Goal: Information Seeking & Learning: Learn about a topic

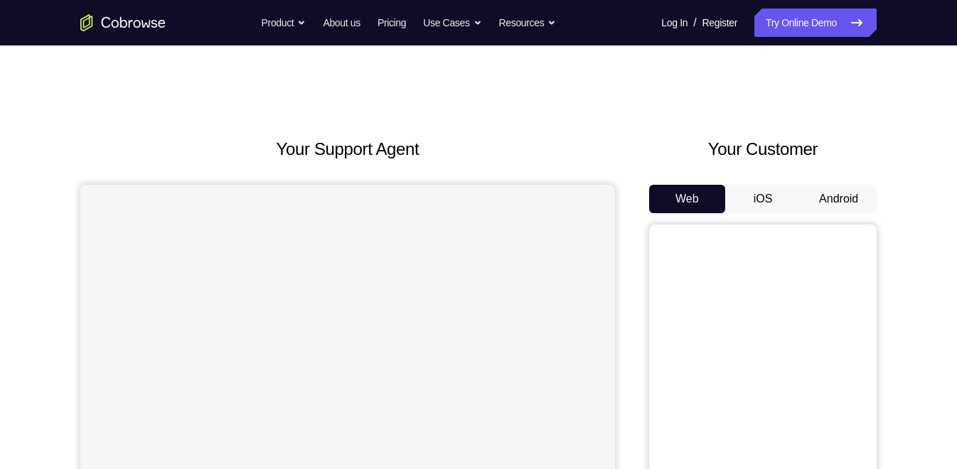
click at [834, 197] on button "Android" at bounding box center [838, 199] width 76 height 28
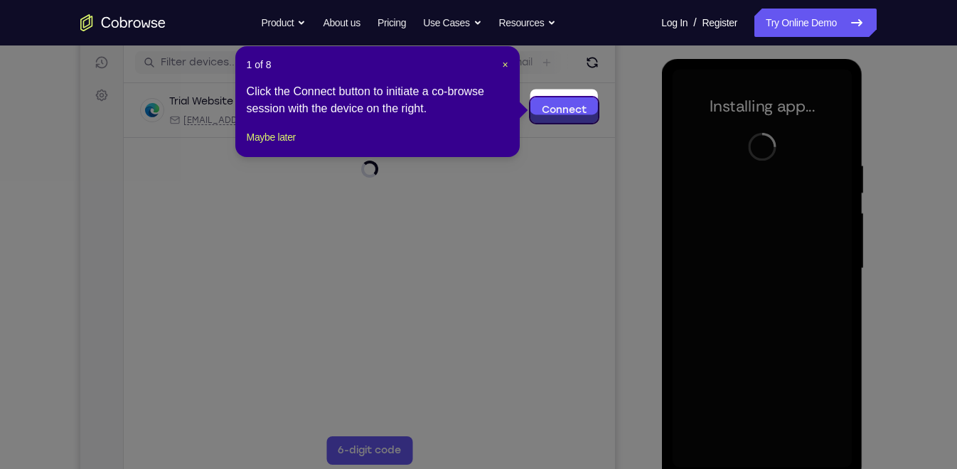
scroll to position [184, 0]
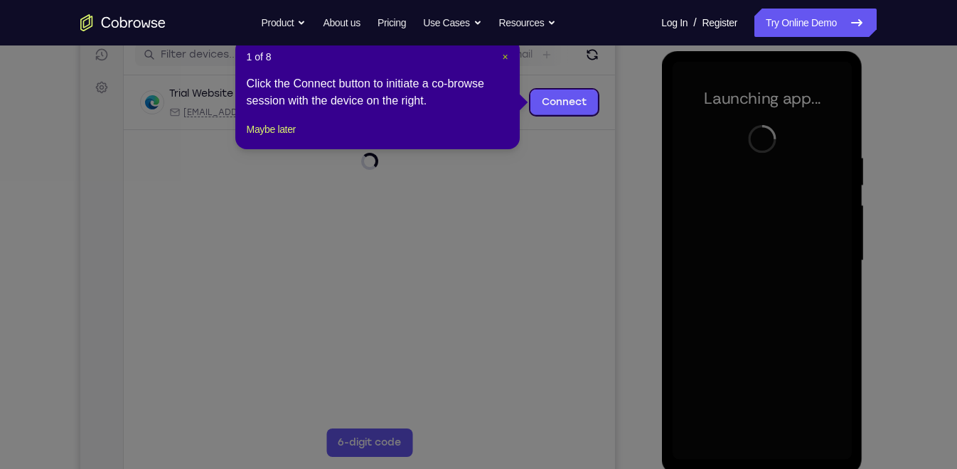
click at [503, 57] on span "×" at bounding box center [505, 56] width 6 height 11
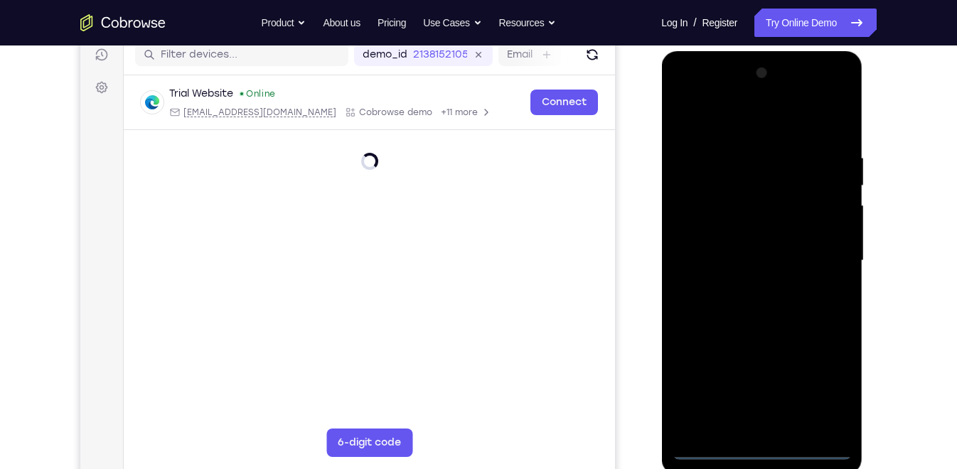
click at [763, 449] on div at bounding box center [761, 261] width 179 height 398
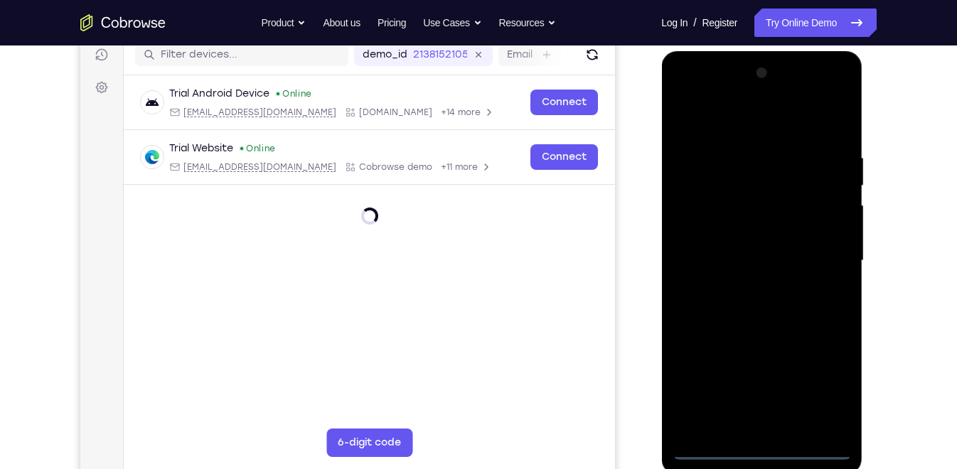
click at [832, 393] on div at bounding box center [761, 261] width 179 height 398
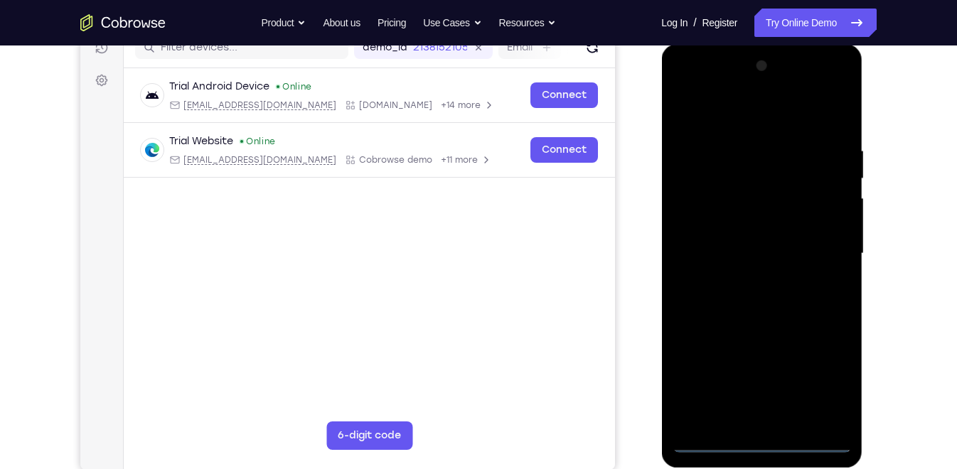
scroll to position [193, 0]
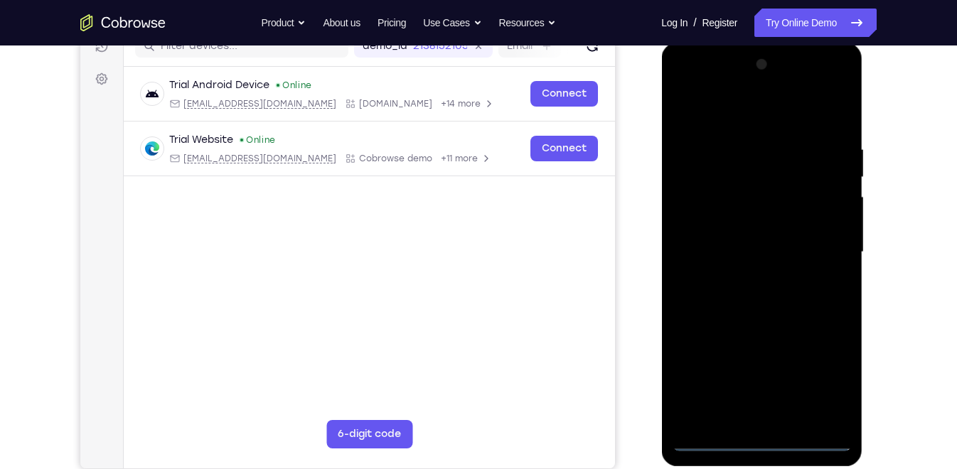
click at [737, 112] on div at bounding box center [761, 252] width 179 height 398
click at [832, 245] on div at bounding box center [761, 252] width 179 height 398
click at [745, 277] on div at bounding box center [761, 252] width 179 height 398
click at [734, 237] on div at bounding box center [761, 252] width 179 height 398
click at [722, 228] on div at bounding box center [761, 252] width 179 height 398
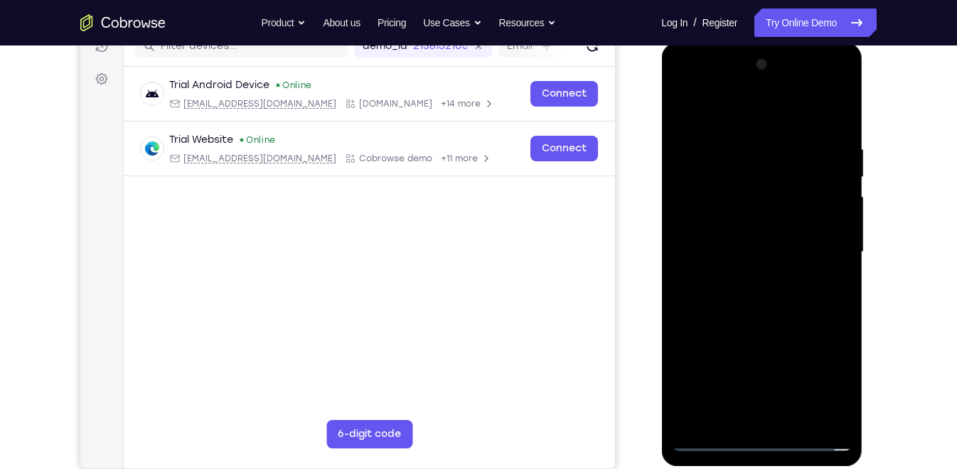
click at [758, 250] on div at bounding box center [761, 252] width 179 height 398
click at [843, 137] on div at bounding box center [761, 252] width 179 height 398
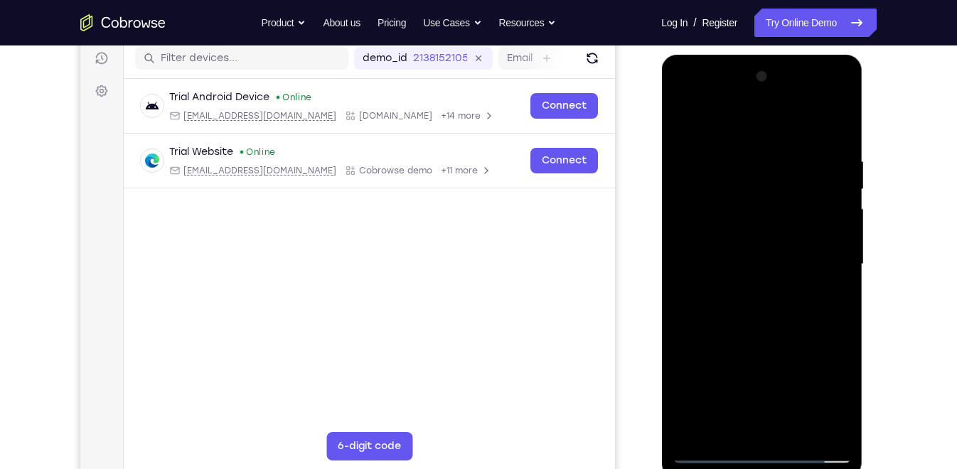
scroll to position [181, 0]
drag, startPoint x: 779, startPoint y: 299, endPoint x: 773, endPoint y: 244, distance: 55.0
click at [773, 244] on div at bounding box center [761, 264] width 179 height 398
click at [838, 279] on div at bounding box center [761, 264] width 179 height 398
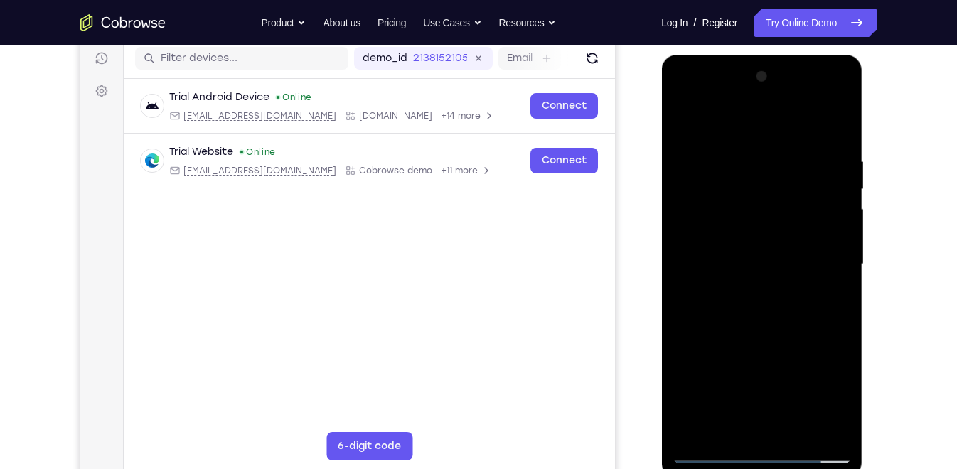
click at [797, 289] on div at bounding box center [761, 264] width 179 height 398
drag, startPoint x: 797, startPoint y: 289, endPoint x: 795, endPoint y: 208, distance: 81.8
click at [795, 208] on div at bounding box center [761, 264] width 179 height 398
drag, startPoint x: 795, startPoint y: 208, endPoint x: 769, endPoint y: 312, distance: 107.6
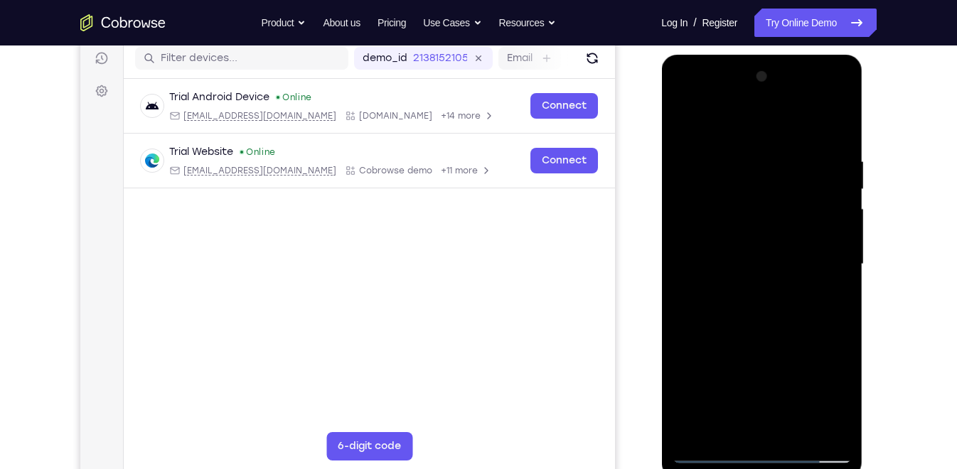
click at [769, 312] on div at bounding box center [761, 264] width 179 height 398
click at [684, 300] on div at bounding box center [761, 264] width 179 height 398
click at [714, 161] on div at bounding box center [761, 264] width 179 height 398
click at [798, 203] on div at bounding box center [761, 264] width 179 height 398
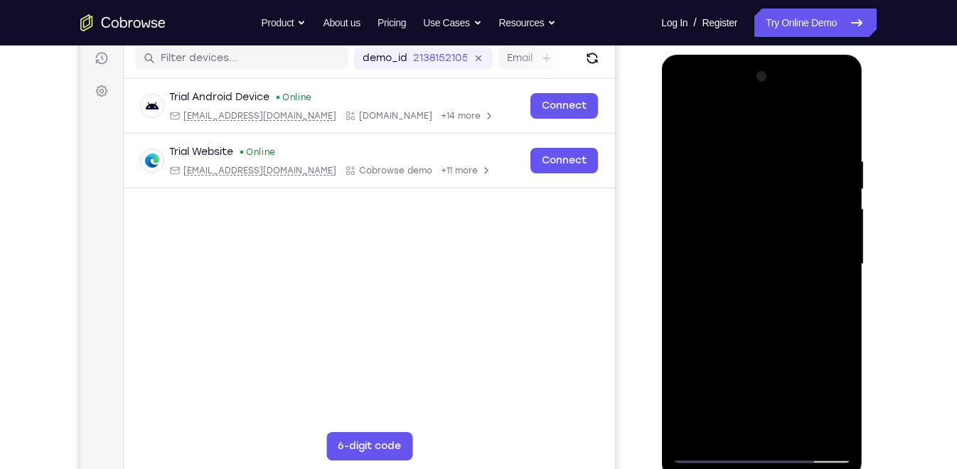
click at [825, 124] on div at bounding box center [761, 264] width 179 height 398
drag, startPoint x: 741, startPoint y: 165, endPoint x: 734, endPoint y: 259, distance: 94.0
click at [734, 259] on div at bounding box center [761, 264] width 179 height 398
click at [684, 119] on div at bounding box center [761, 264] width 179 height 398
click at [760, 225] on div at bounding box center [761, 264] width 179 height 398
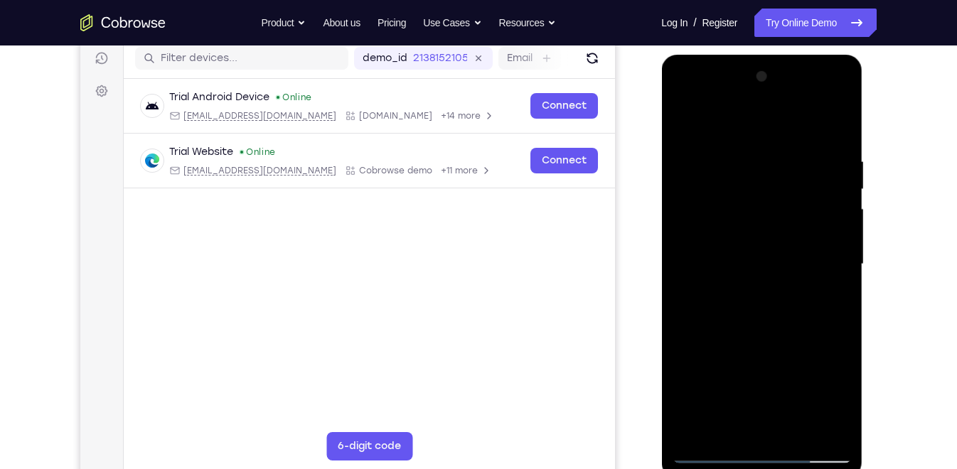
click at [760, 225] on div at bounding box center [761, 264] width 179 height 398
click at [734, 156] on div at bounding box center [761, 264] width 179 height 398
click at [840, 244] on div at bounding box center [761, 264] width 179 height 398
click at [672, 269] on div at bounding box center [761, 264] width 179 height 398
click at [812, 431] on div at bounding box center [761, 264] width 179 height 398
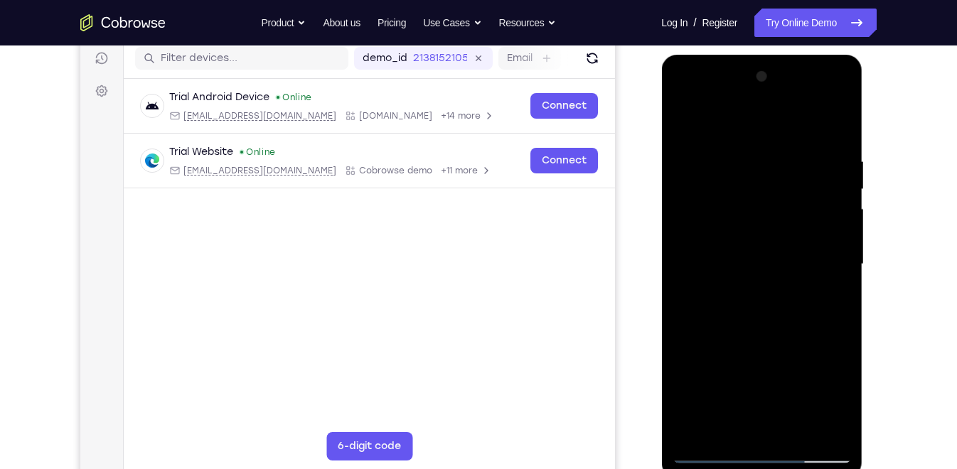
click at [825, 266] on div at bounding box center [761, 264] width 179 height 398
click at [830, 255] on div at bounding box center [761, 264] width 179 height 398
drag, startPoint x: 830, startPoint y: 255, endPoint x: 747, endPoint y: 254, distance: 83.2
click at [747, 254] on div at bounding box center [761, 264] width 179 height 398
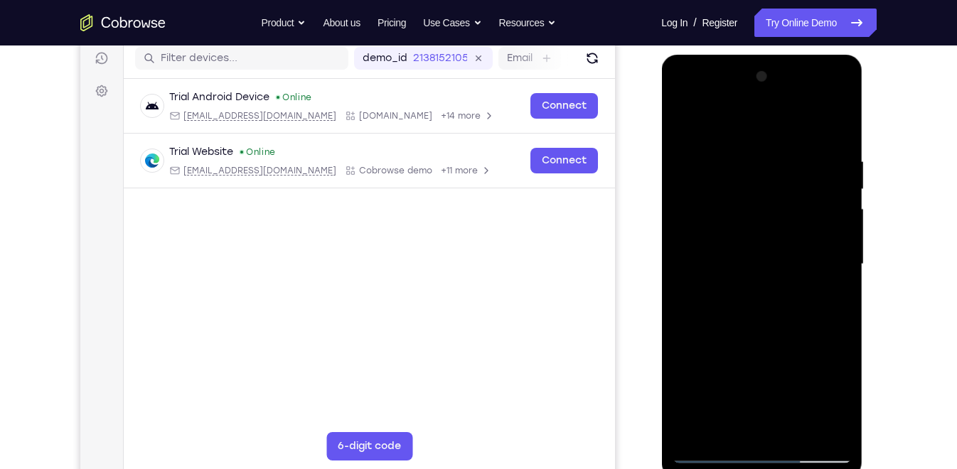
click at [834, 248] on div at bounding box center [761, 264] width 179 height 398
click at [838, 249] on div at bounding box center [761, 264] width 179 height 398
click at [837, 122] on div at bounding box center [761, 264] width 179 height 398
click at [828, 156] on div at bounding box center [761, 264] width 179 height 398
click at [763, 197] on div at bounding box center [761, 264] width 179 height 398
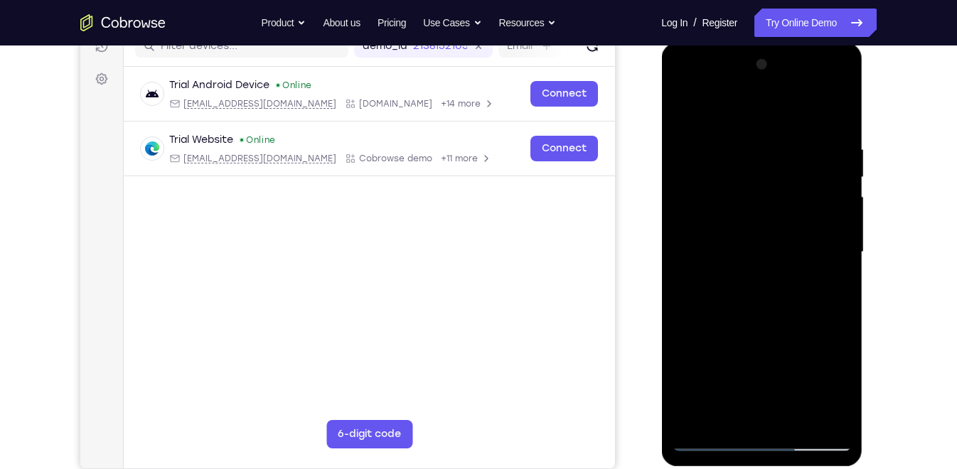
scroll to position [193, 0]
click at [698, 157] on div at bounding box center [761, 252] width 179 height 398
click at [684, 111] on div at bounding box center [761, 252] width 179 height 398
click at [776, 128] on div at bounding box center [761, 252] width 179 height 398
click at [832, 118] on div at bounding box center [761, 252] width 179 height 398
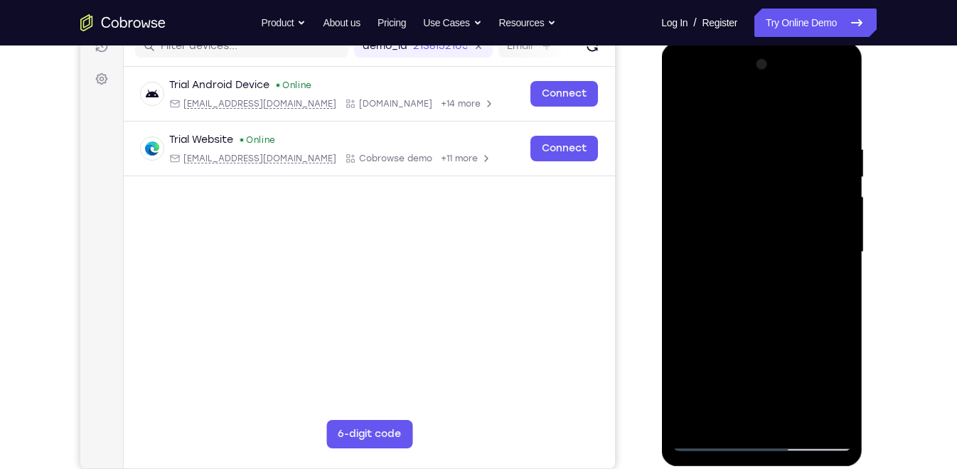
click at [805, 275] on div at bounding box center [761, 252] width 179 height 398
click at [840, 307] on div at bounding box center [761, 252] width 179 height 398
drag, startPoint x: 840, startPoint y: 307, endPoint x: 832, endPoint y: 273, distance: 35.0
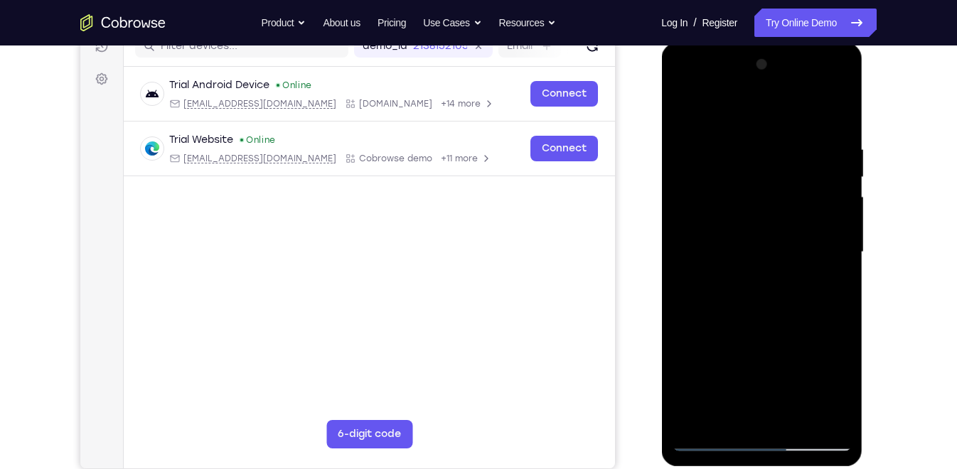
click at [832, 273] on div at bounding box center [761, 252] width 179 height 398
click at [838, 281] on div at bounding box center [761, 252] width 179 height 398
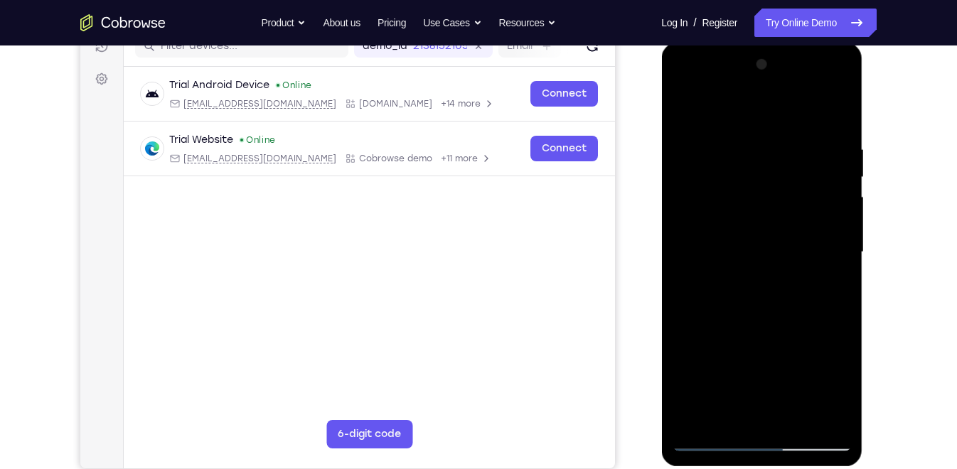
click at [838, 281] on div at bounding box center [761, 252] width 179 height 398
click at [843, 402] on div at bounding box center [761, 252] width 179 height 398
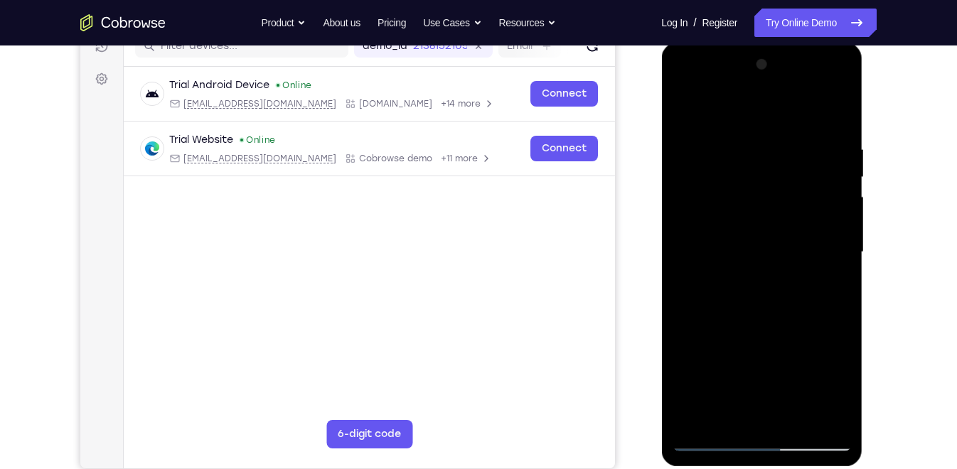
click at [842, 112] on div at bounding box center [761, 252] width 179 height 398
drag, startPoint x: 754, startPoint y: 160, endPoint x: 754, endPoint y: 241, distance: 81.0
click at [754, 241] on div at bounding box center [761, 252] width 179 height 398
click at [740, 139] on div at bounding box center [761, 252] width 179 height 398
click at [783, 136] on div at bounding box center [761, 252] width 179 height 398
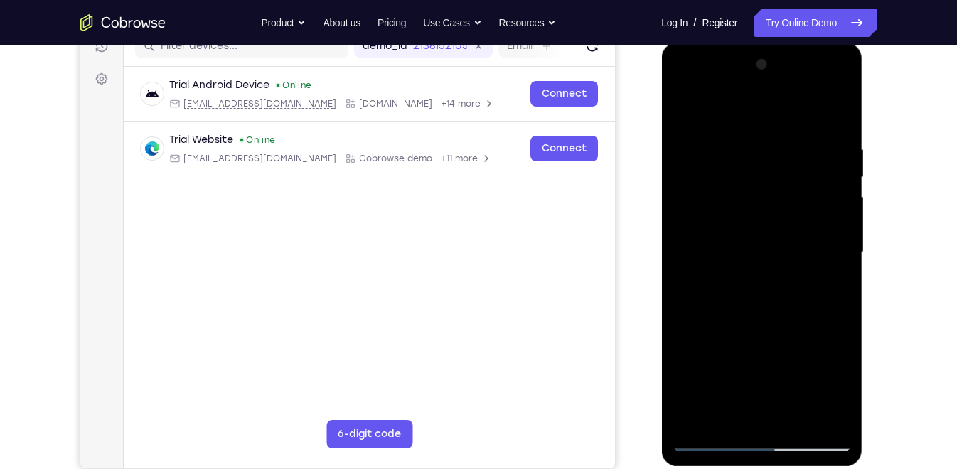
click at [784, 162] on div at bounding box center [761, 252] width 179 height 398
click at [696, 129] on div at bounding box center [761, 252] width 179 height 398
click at [795, 419] on div at bounding box center [761, 252] width 179 height 398
click at [776, 333] on div at bounding box center [761, 252] width 179 height 398
click at [835, 218] on div at bounding box center [761, 252] width 179 height 398
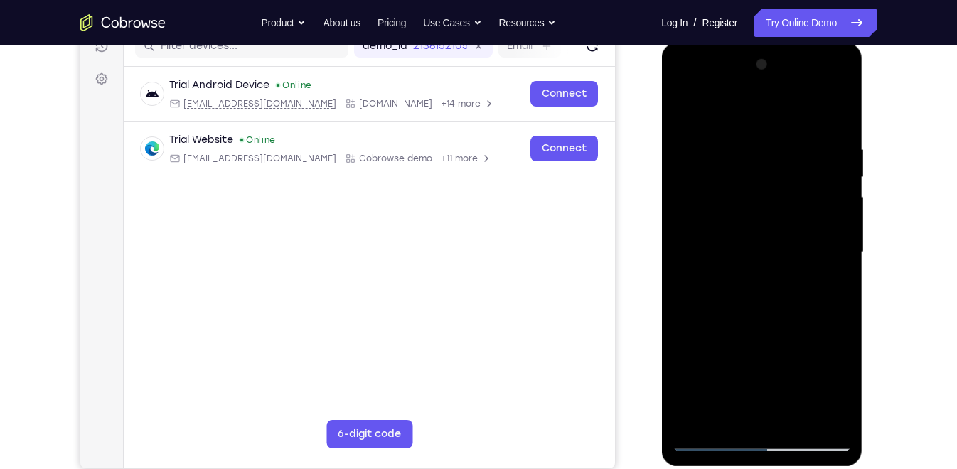
click at [778, 176] on div at bounding box center [761, 252] width 179 height 398
drag, startPoint x: 763, startPoint y: 250, endPoint x: 757, endPoint y: 196, distance: 53.7
click at [757, 196] on div at bounding box center [761, 252] width 179 height 398
click at [682, 112] on div at bounding box center [761, 252] width 179 height 398
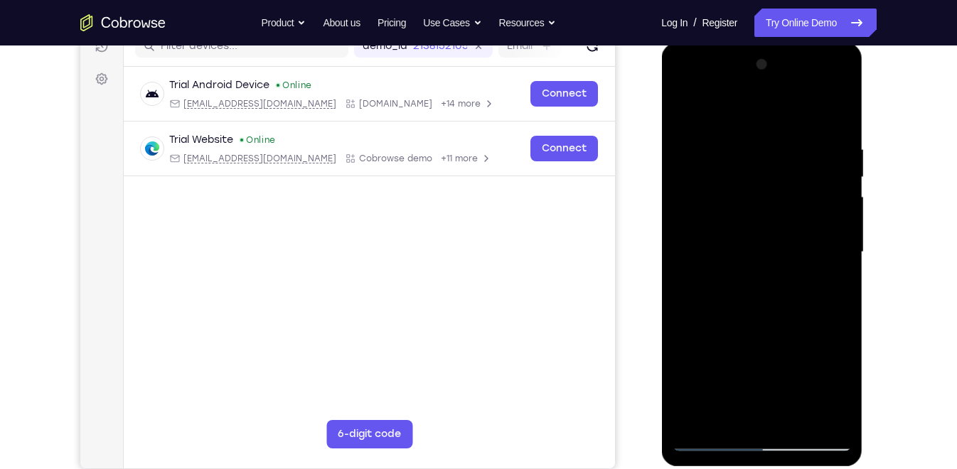
click at [682, 112] on div at bounding box center [761, 252] width 179 height 398
drag, startPoint x: 785, startPoint y: 240, endPoint x: 776, endPoint y: 196, distance: 44.9
click at [776, 196] on div at bounding box center [761, 252] width 179 height 398
click at [773, 181] on div at bounding box center [761, 252] width 179 height 398
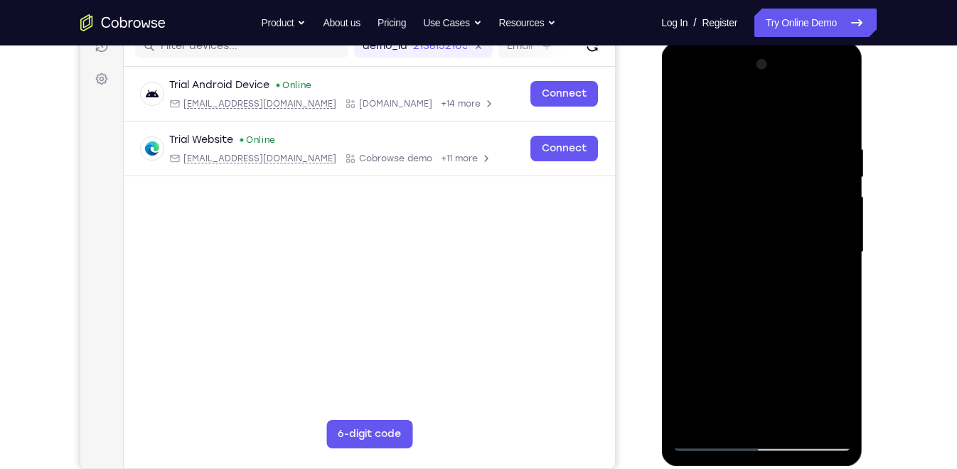
click at [773, 181] on div at bounding box center [761, 252] width 179 height 398
click at [842, 218] on div at bounding box center [761, 252] width 179 height 398
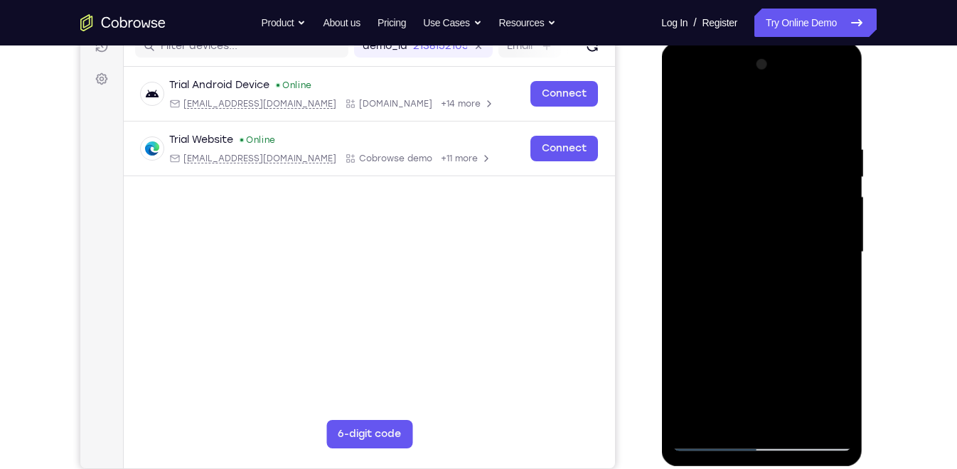
click at [842, 218] on div at bounding box center [761, 252] width 179 height 398
click at [840, 207] on div at bounding box center [761, 252] width 179 height 398
drag, startPoint x: 802, startPoint y: 259, endPoint x: 805, endPoint y: 196, distance: 63.3
click at [805, 196] on div at bounding box center [761, 252] width 179 height 398
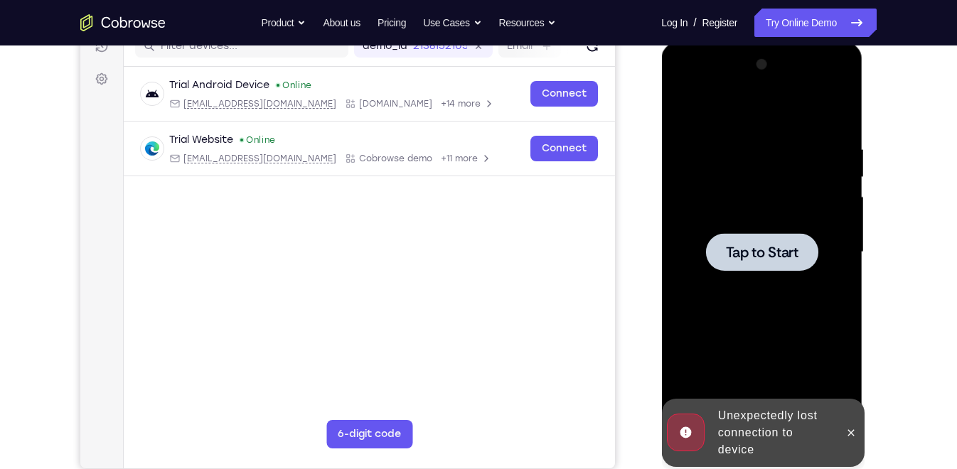
drag, startPoint x: 752, startPoint y: 352, endPoint x: 697, endPoint y: 312, distance: 67.7
click at [697, 312] on div at bounding box center [761, 252] width 179 height 398
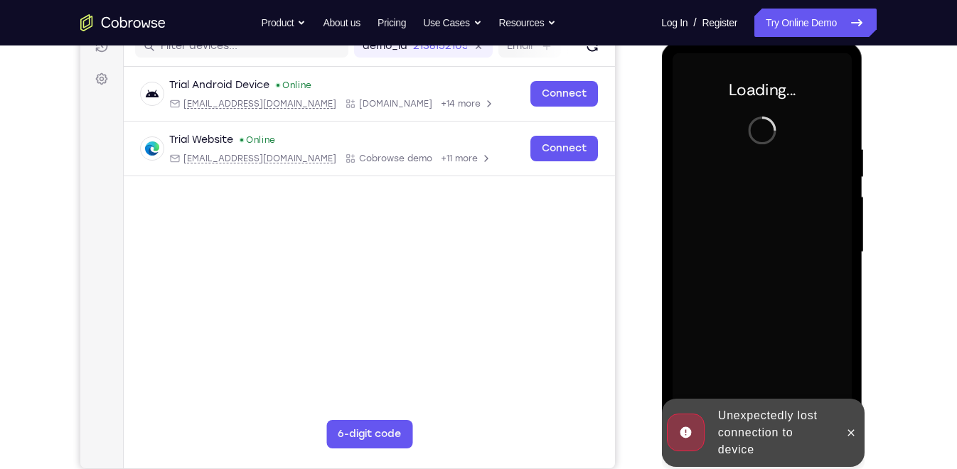
click at [736, 264] on div at bounding box center [761, 252] width 179 height 398
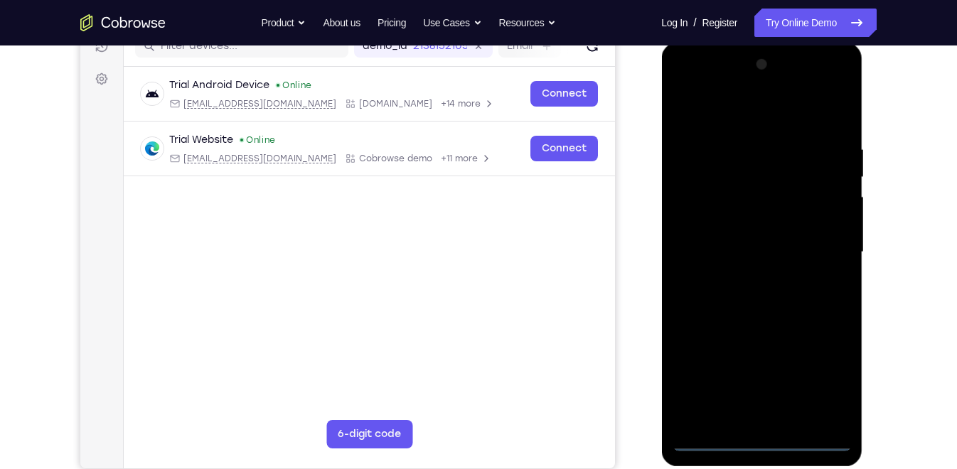
click at [764, 437] on div at bounding box center [761, 252] width 179 height 398
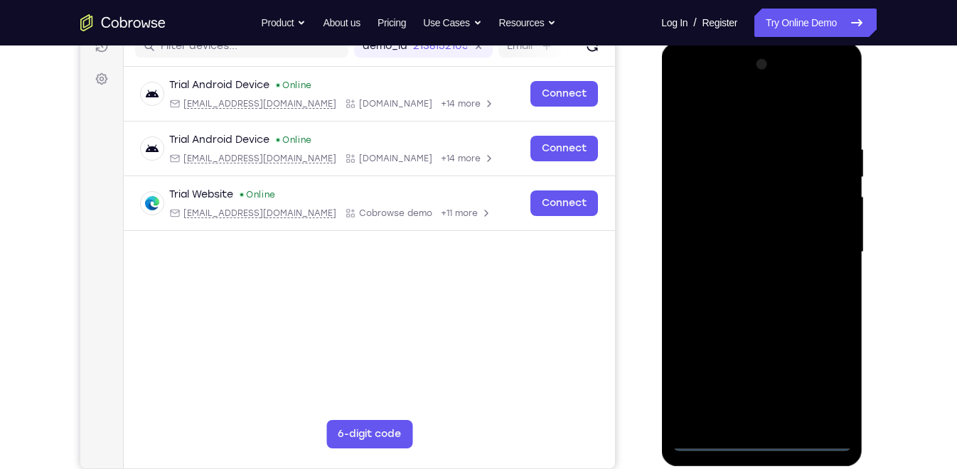
click at [822, 375] on div at bounding box center [761, 252] width 179 height 398
click at [711, 115] on div at bounding box center [761, 252] width 179 height 398
click at [821, 242] on div at bounding box center [761, 252] width 179 height 398
click at [749, 278] on div at bounding box center [761, 252] width 179 height 398
click at [730, 234] on div at bounding box center [761, 252] width 179 height 398
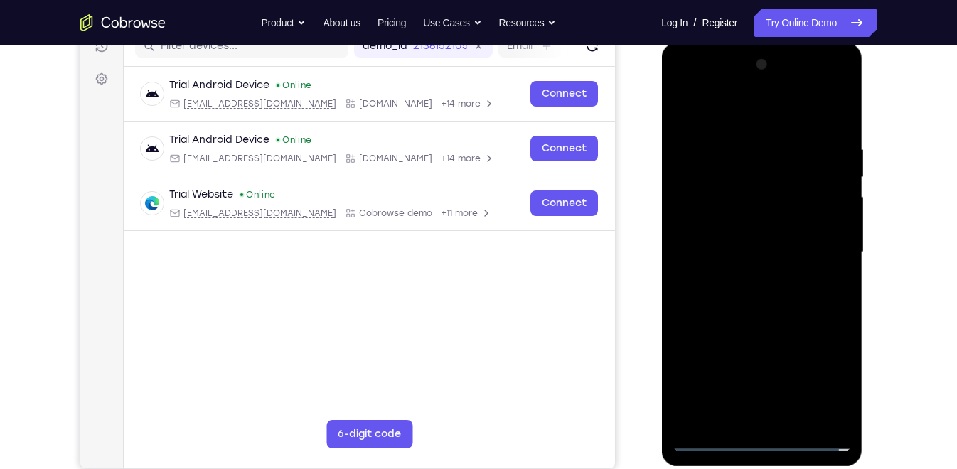
click at [721, 230] on div at bounding box center [761, 252] width 179 height 398
click at [708, 236] on div at bounding box center [761, 252] width 179 height 398
click at [712, 250] on div at bounding box center [761, 252] width 179 height 398
click at [731, 291] on div at bounding box center [761, 252] width 179 height 398
click at [757, 287] on div at bounding box center [761, 252] width 179 height 398
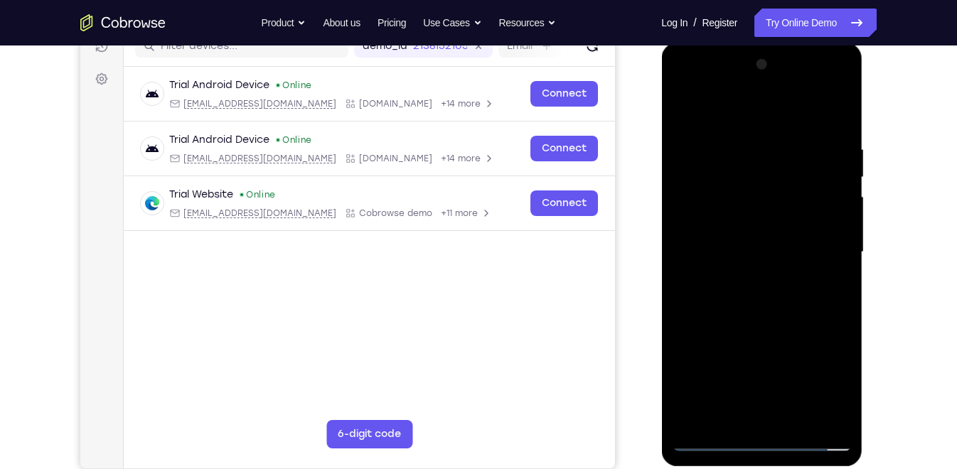
click at [763, 276] on div at bounding box center [761, 252] width 179 height 398
click at [750, 146] on div at bounding box center [761, 252] width 179 height 398
click at [840, 132] on div at bounding box center [761, 252] width 179 height 398
click at [736, 149] on div at bounding box center [761, 252] width 179 height 398
click at [830, 225] on div at bounding box center [761, 252] width 179 height 398
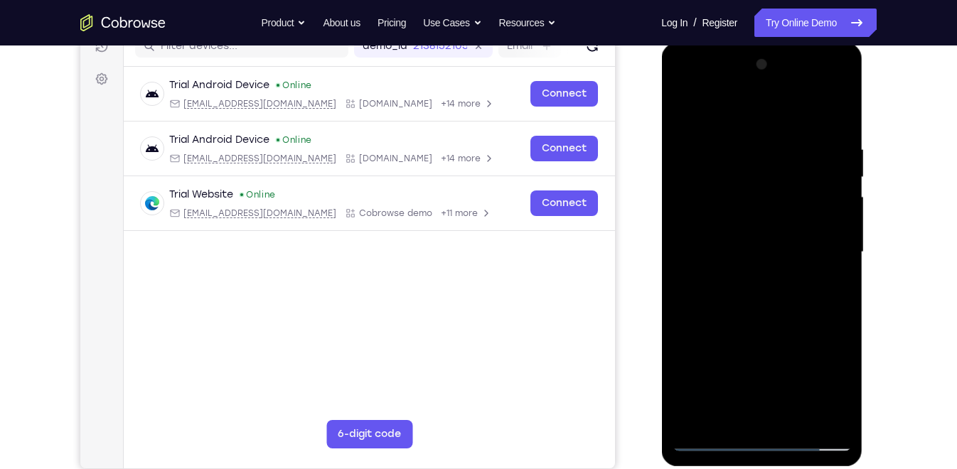
click at [830, 224] on div at bounding box center [761, 252] width 179 height 398
click at [828, 234] on div at bounding box center [761, 252] width 179 height 398
click at [828, 231] on div at bounding box center [761, 252] width 179 height 398
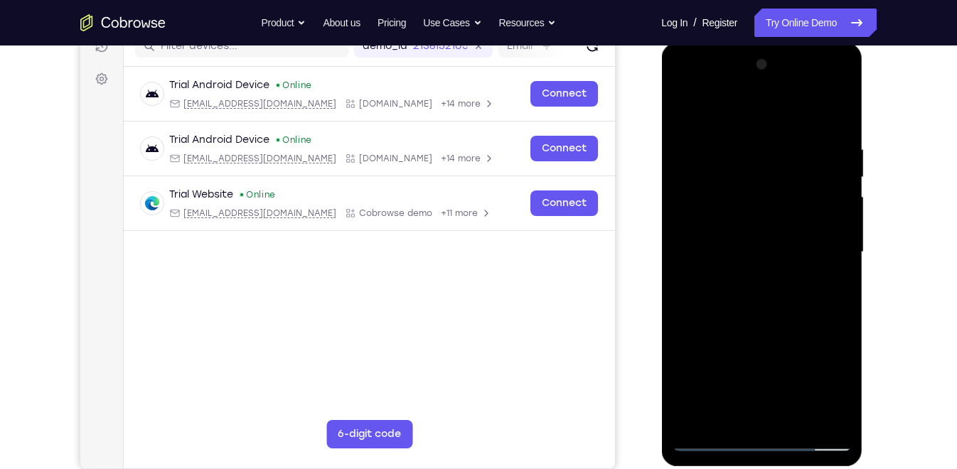
click at [828, 231] on div at bounding box center [761, 252] width 179 height 398
click at [825, 235] on div at bounding box center [761, 252] width 179 height 398
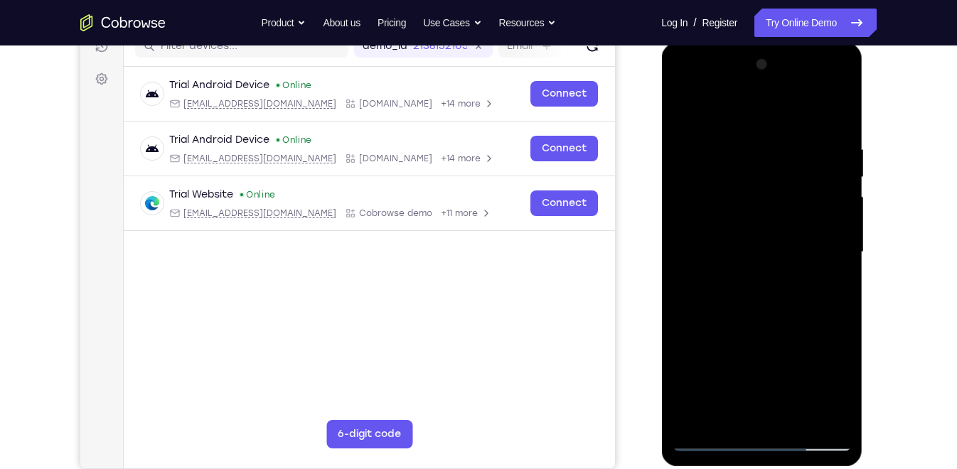
click at [825, 235] on div at bounding box center [761, 252] width 179 height 398
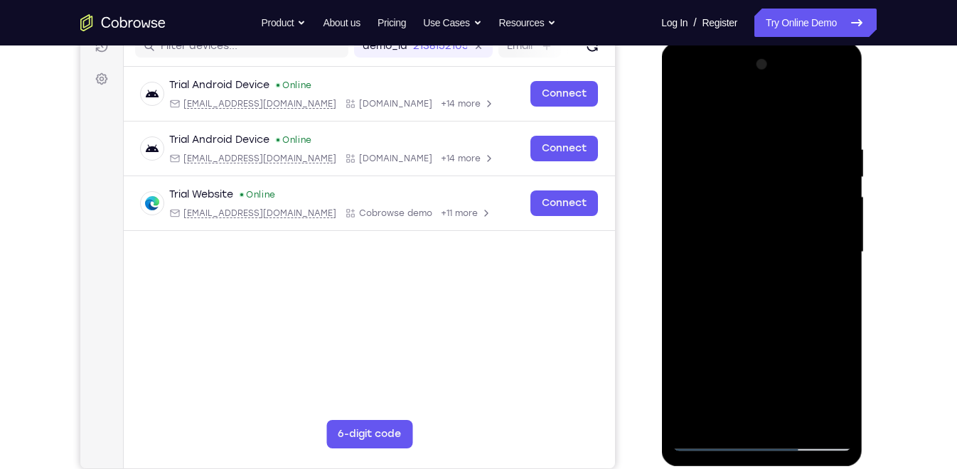
click at [812, 367] on div at bounding box center [761, 252] width 179 height 398
click at [805, 348] on div at bounding box center [761, 252] width 179 height 398
click at [682, 104] on div at bounding box center [761, 252] width 179 height 398
click at [688, 112] on div at bounding box center [761, 252] width 179 height 398
click at [682, 112] on div at bounding box center [761, 252] width 179 height 398
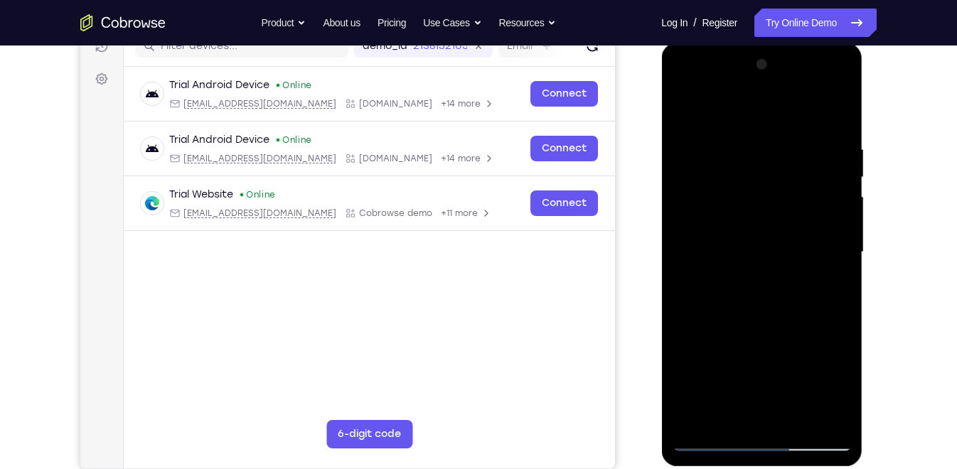
click at [687, 109] on div at bounding box center [761, 252] width 179 height 398
click at [820, 207] on div at bounding box center [761, 252] width 179 height 398
click at [828, 212] on div at bounding box center [761, 252] width 179 height 398
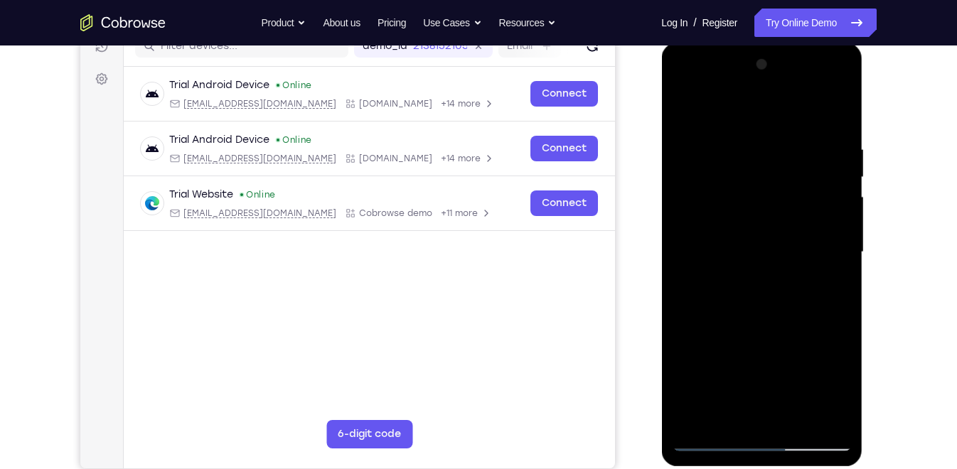
click at [681, 241] on div at bounding box center [761, 252] width 179 height 398
drag, startPoint x: 827, startPoint y: 245, endPoint x: 758, endPoint y: 250, distance: 68.4
click at [758, 250] on div at bounding box center [761, 252] width 179 height 398
click at [832, 240] on div at bounding box center [761, 252] width 179 height 398
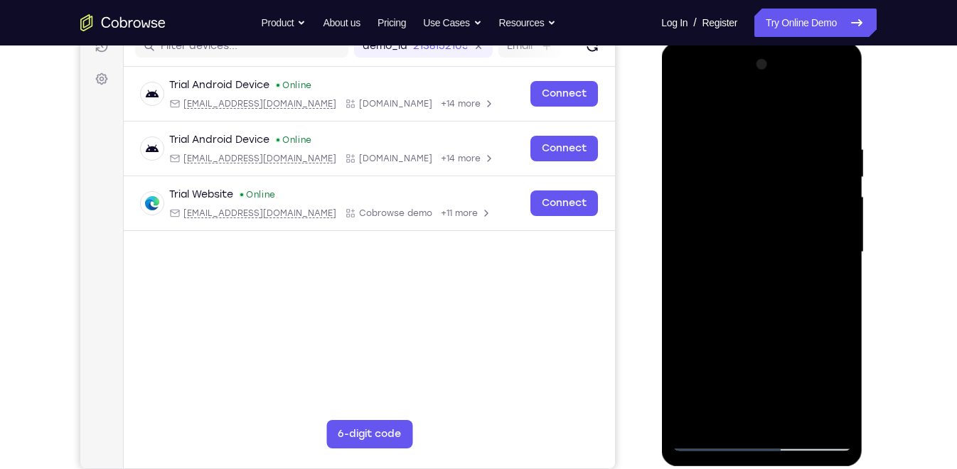
click at [832, 240] on div at bounding box center [761, 252] width 179 height 398
click at [835, 179] on div at bounding box center [761, 252] width 179 height 398
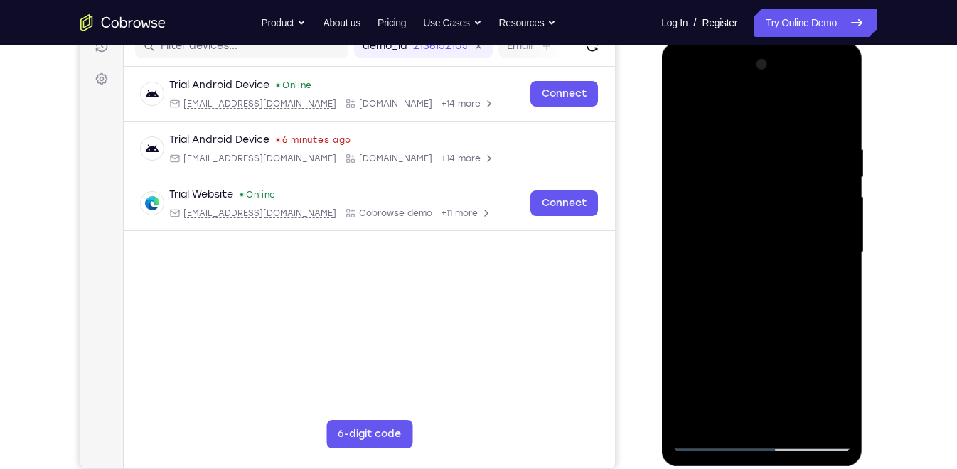
click at [835, 179] on div at bounding box center [761, 252] width 179 height 398
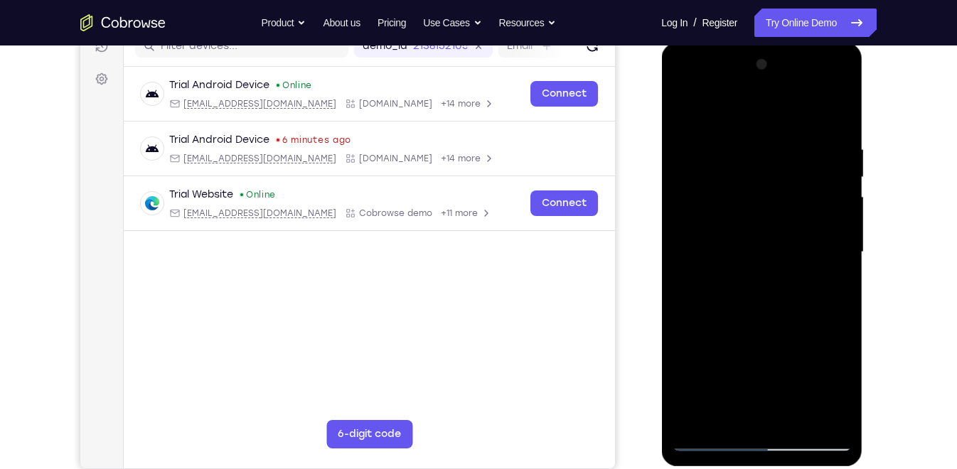
click at [835, 179] on div at bounding box center [761, 252] width 179 height 398
drag, startPoint x: 835, startPoint y: 179, endPoint x: 772, endPoint y: 180, distance: 62.6
click at [772, 180] on div at bounding box center [761, 252] width 179 height 398
click at [811, 205] on div at bounding box center [761, 252] width 179 height 398
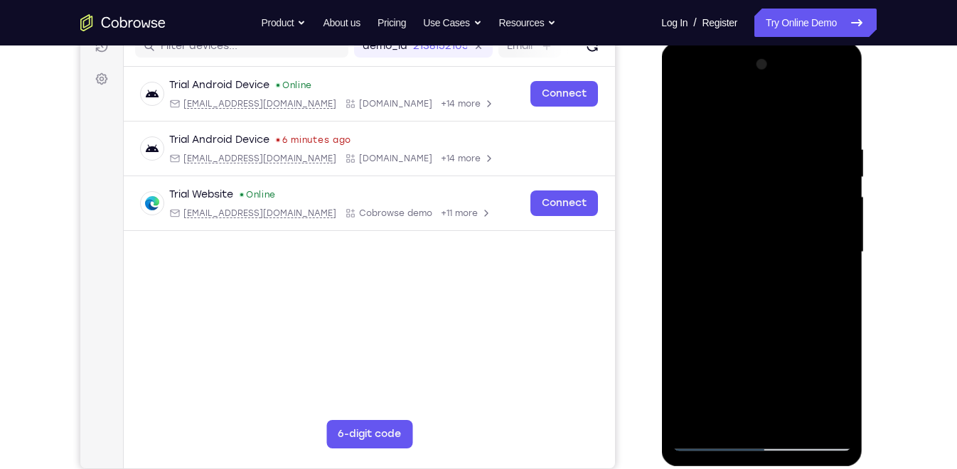
click at [832, 212] on div at bounding box center [761, 252] width 179 height 398
drag, startPoint x: 832, startPoint y: 212, endPoint x: 790, endPoint y: 210, distance: 41.3
click at [790, 210] on div at bounding box center [761, 252] width 179 height 398
click at [817, 193] on div at bounding box center [761, 252] width 179 height 398
click at [821, 195] on div at bounding box center [761, 252] width 179 height 398
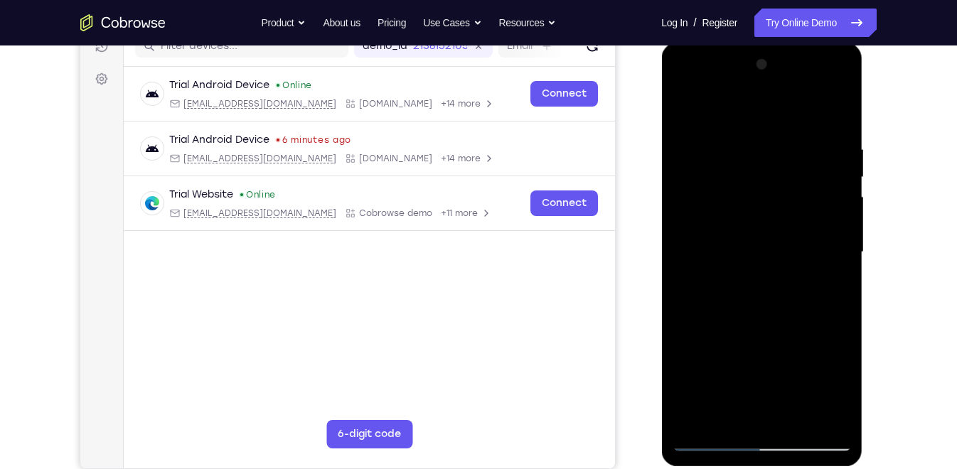
click at [837, 171] on div at bounding box center [761, 252] width 179 height 398
click at [837, 118] on div at bounding box center [761, 252] width 179 height 398
click at [785, 222] on div at bounding box center [761, 252] width 179 height 398
click at [824, 316] on div at bounding box center [761, 252] width 179 height 398
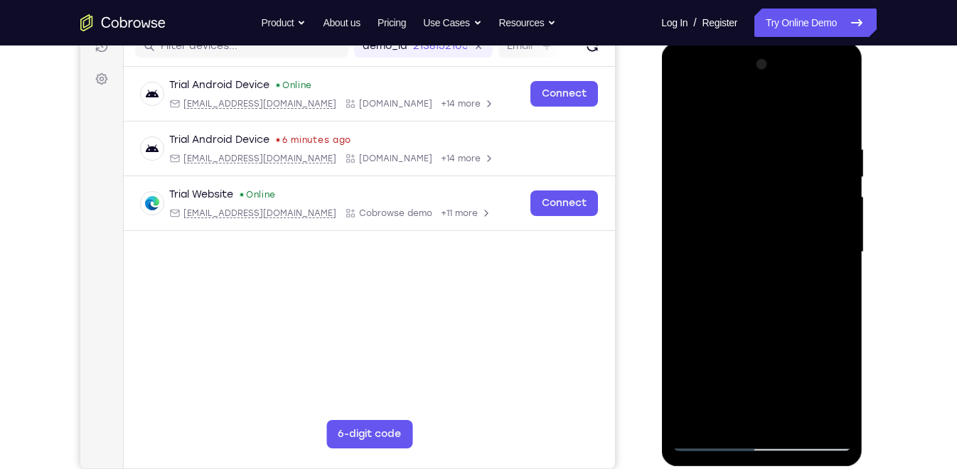
click at [796, 421] on div at bounding box center [761, 252] width 179 height 398
click at [768, 325] on div at bounding box center [761, 252] width 179 height 398
click at [774, 251] on div at bounding box center [761, 252] width 179 height 398
click at [685, 114] on div at bounding box center [761, 252] width 179 height 398
drag, startPoint x: 740, startPoint y: 315, endPoint x: 728, endPoint y: 231, distance: 84.7
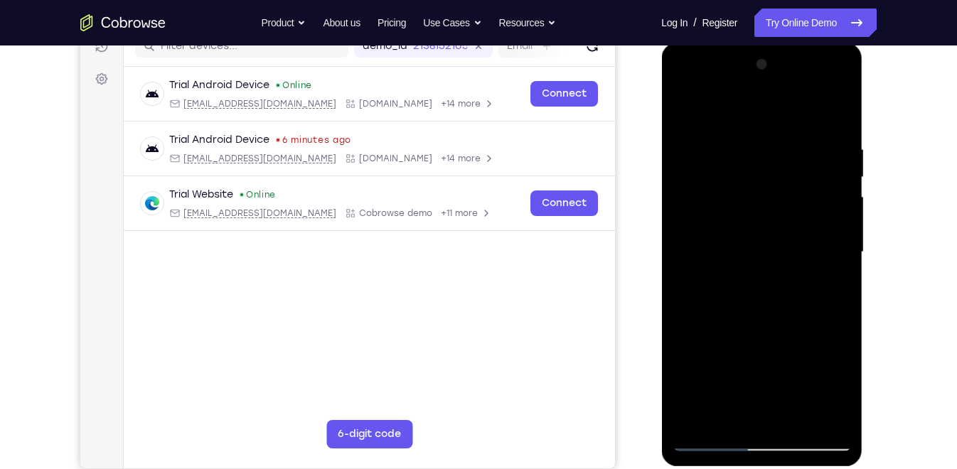
click at [728, 231] on div at bounding box center [761, 252] width 179 height 398
drag, startPoint x: 750, startPoint y: 355, endPoint x: 740, endPoint y: 297, distance: 59.1
click at [740, 297] on div at bounding box center [761, 252] width 179 height 398
drag, startPoint x: 768, startPoint y: 277, endPoint x: 725, endPoint y: 488, distance: 215.4
click at [725, 468] on html "Online web based iOS Simulators and Android Emulators. Run iPhone, iPad, Mobile…" at bounding box center [762, 256] width 203 height 427
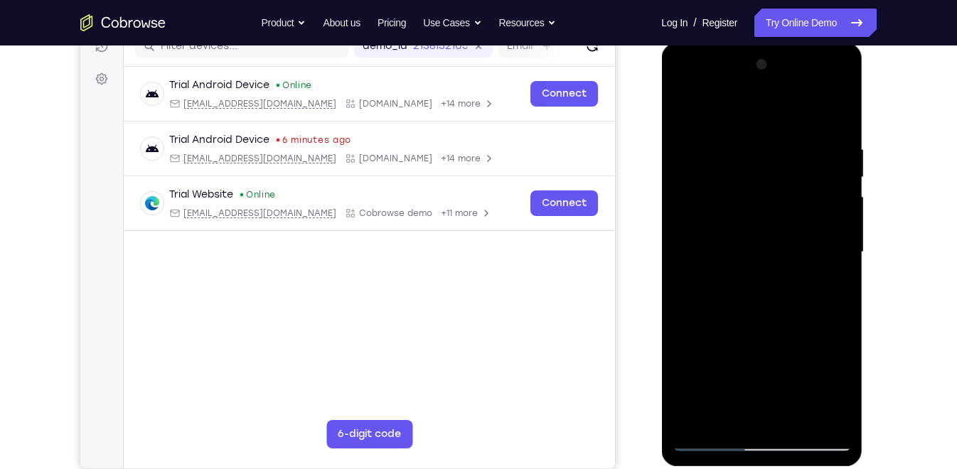
click at [687, 108] on div at bounding box center [761, 252] width 179 height 398
click at [751, 276] on div at bounding box center [761, 252] width 179 height 398
click at [781, 283] on div at bounding box center [761, 252] width 179 height 398
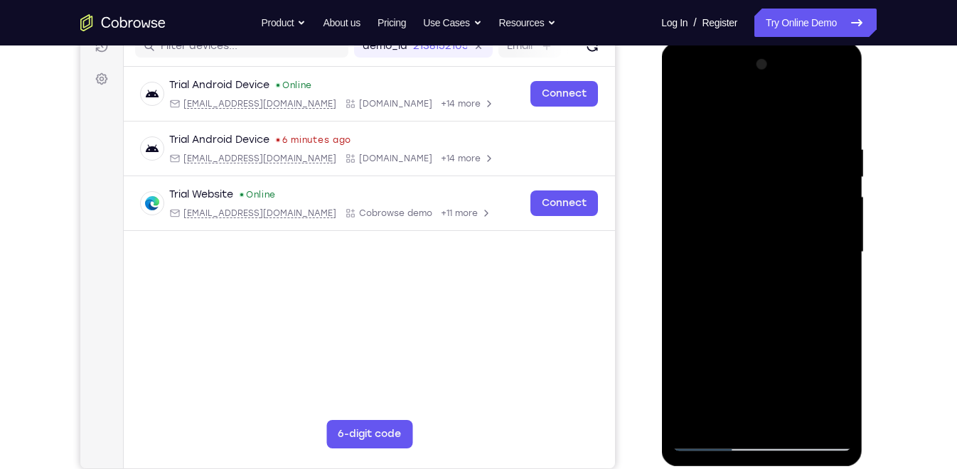
click at [842, 255] on div at bounding box center [761, 252] width 179 height 398
click at [785, 219] on div at bounding box center [761, 252] width 179 height 398
click at [844, 398] on div at bounding box center [761, 252] width 179 height 398
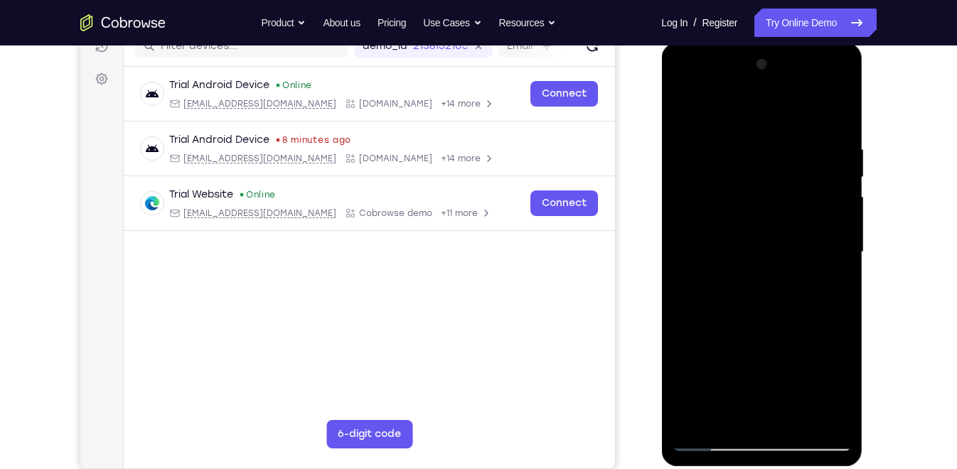
click at [695, 423] on div at bounding box center [761, 252] width 179 height 398
drag, startPoint x: 785, startPoint y: 218, endPoint x: 768, endPoint y: 303, distance: 87.1
click at [768, 303] on div at bounding box center [761, 252] width 179 height 398
click at [763, 231] on div at bounding box center [761, 252] width 179 height 398
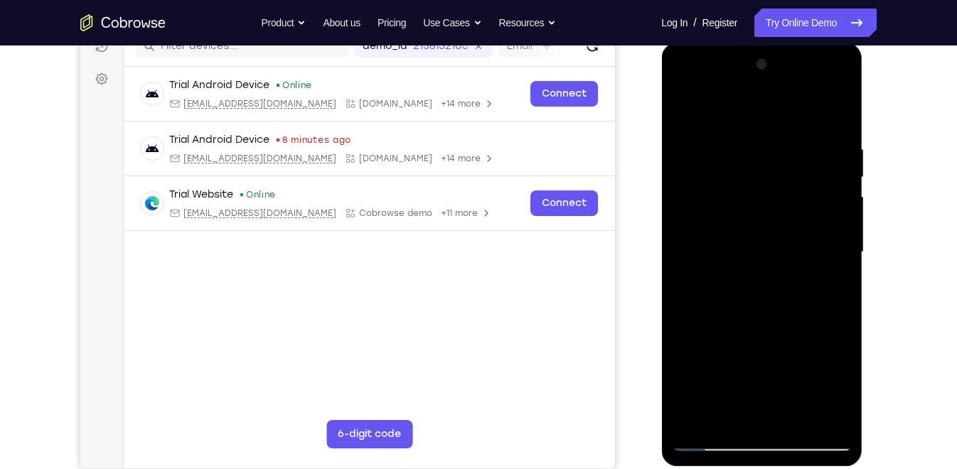
click at [763, 231] on div at bounding box center [761, 252] width 179 height 398
click at [835, 287] on div at bounding box center [761, 252] width 179 height 398
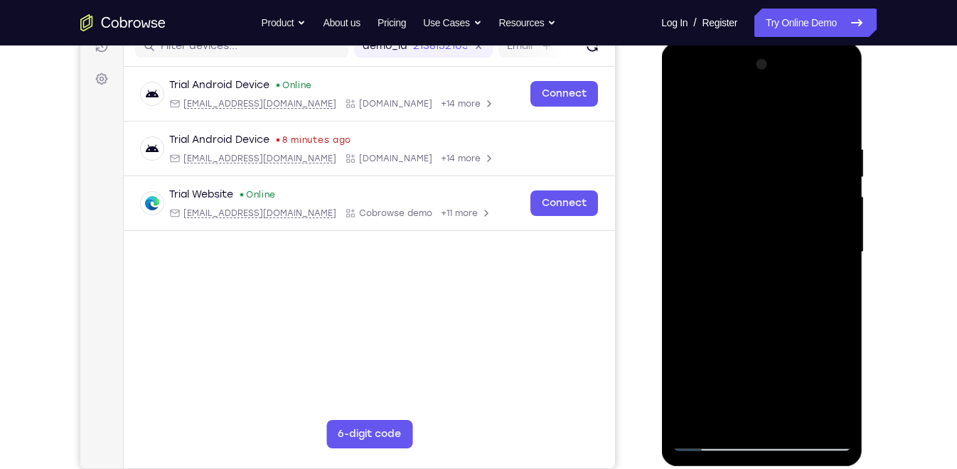
click at [739, 141] on div at bounding box center [761, 252] width 179 height 398
click at [834, 200] on div at bounding box center [761, 252] width 179 height 398
click at [834, 201] on div at bounding box center [761, 252] width 179 height 398
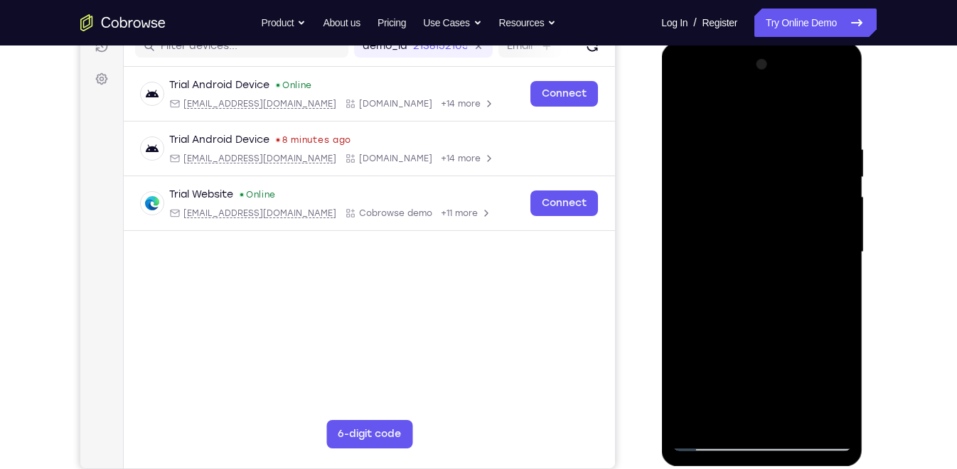
click at [834, 201] on div at bounding box center [761, 252] width 179 height 398
drag, startPoint x: 834, startPoint y: 200, endPoint x: 760, endPoint y: 209, distance: 74.4
click at [760, 209] on div at bounding box center [761, 252] width 179 height 398
click at [829, 231] on div at bounding box center [761, 252] width 179 height 398
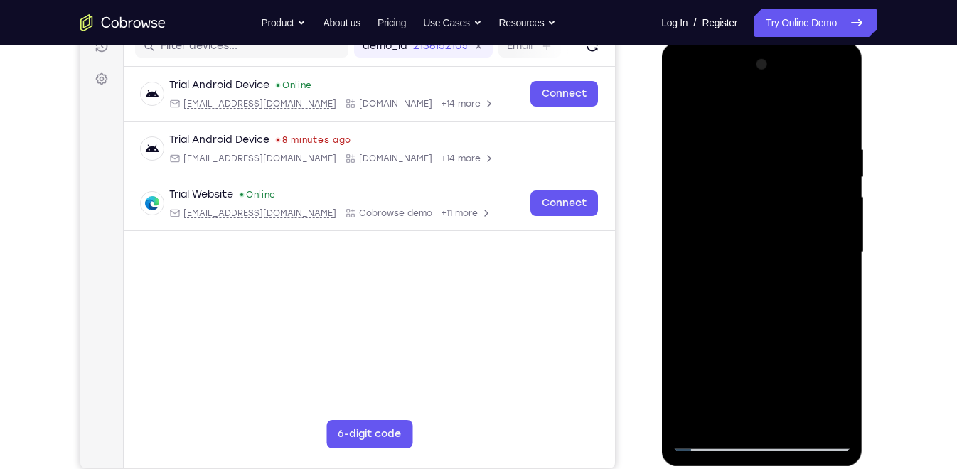
click at [829, 231] on div at bounding box center [761, 252] width 179 height 398
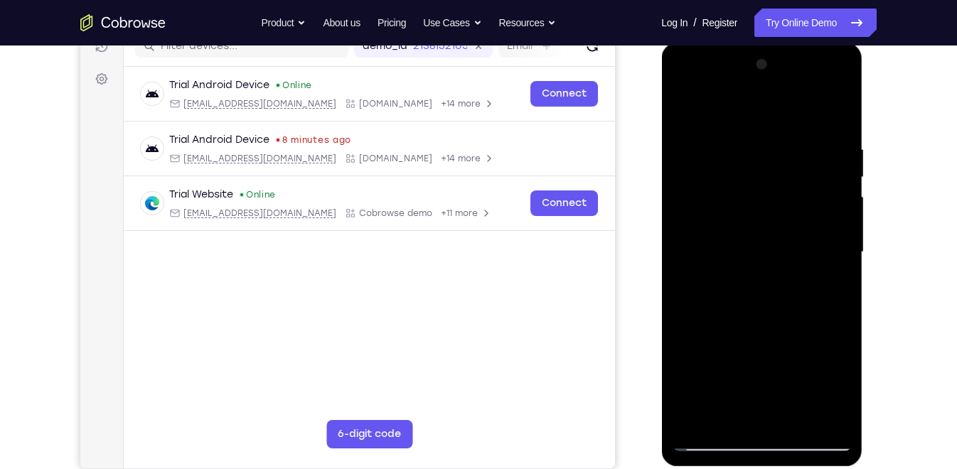
click at [829, 231] on div at bounding box center [761, 252] width 179 height 398
click at [822, 231] on div at bounding box center [761, 252] width 179 height 398
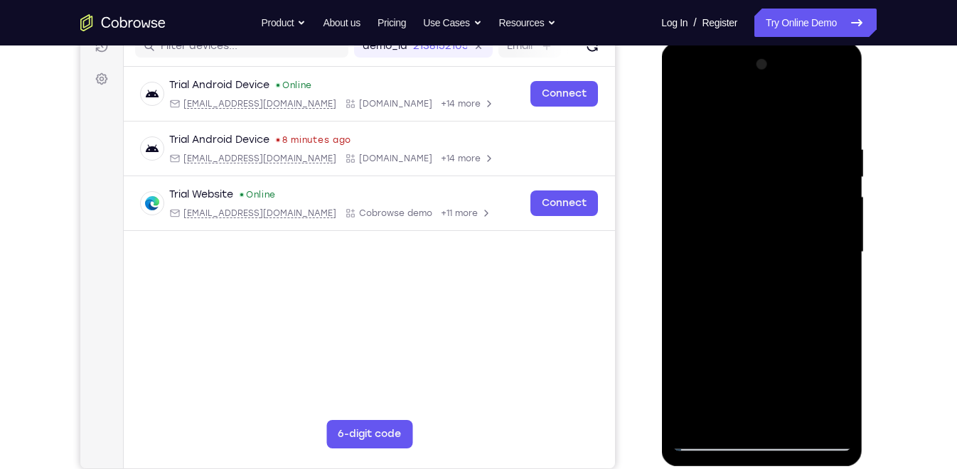
click at [835, 237] on div at bounding box center [761, 252] width 179 height 398
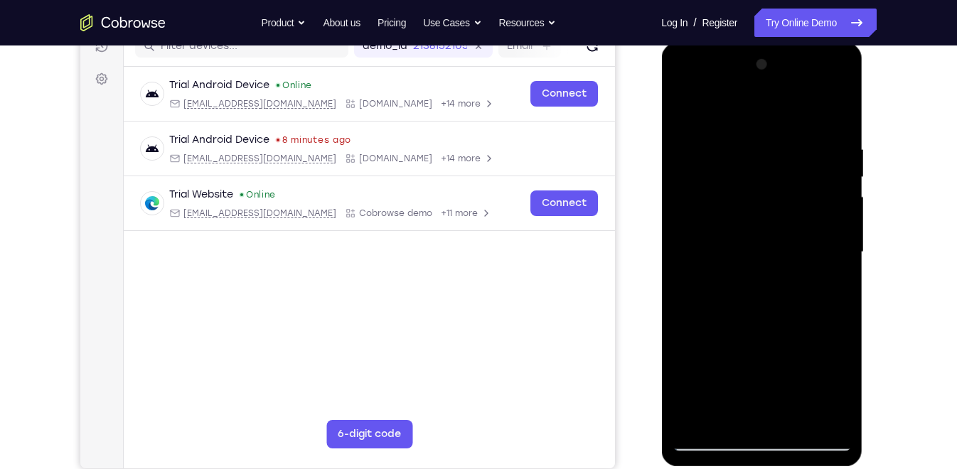
click at [835, 237] on div at bounding box center [761, 252] width 179 height 398
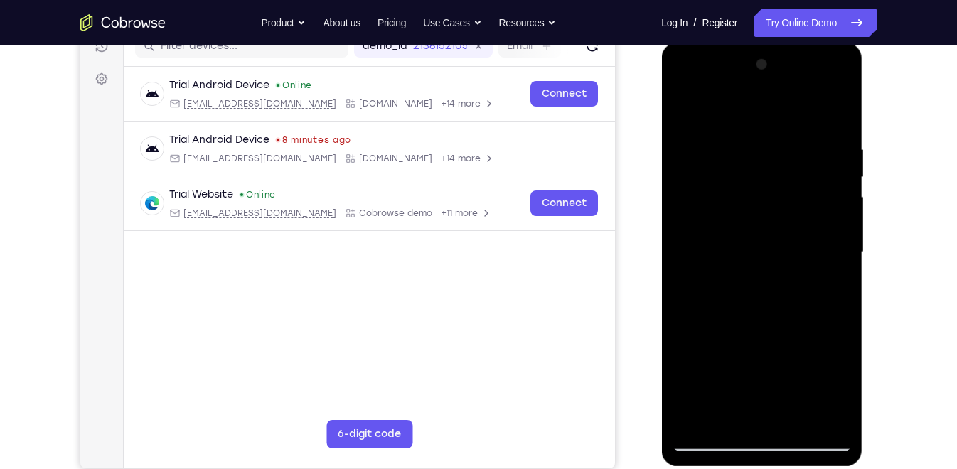
click at [835, 237] on div at bounding box center [761, 252] width 179 height 398
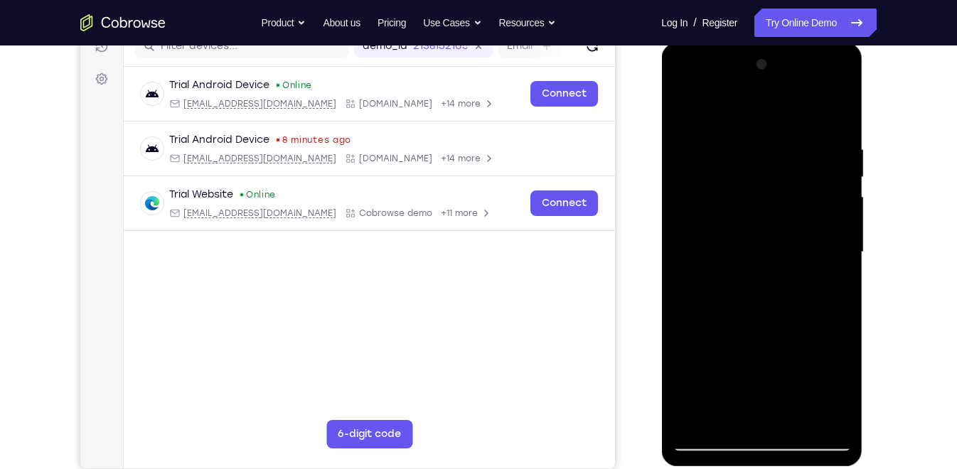
click at [835, 237] on div at bounding box center [761, 252] width 179 height 398
click at [835, 43] on div at bounding box center [761, 43] width 201 height 0
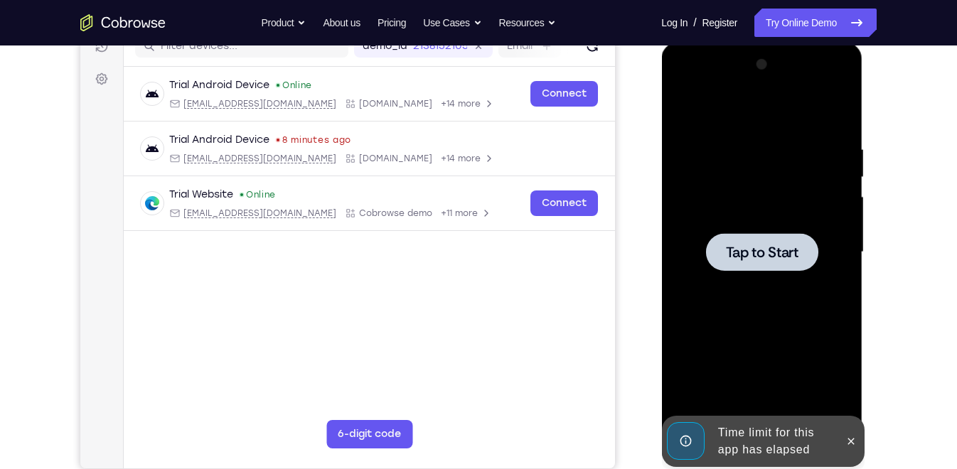
click at [815, 240] on div at bounding box center [761, 252] width 112 height 38
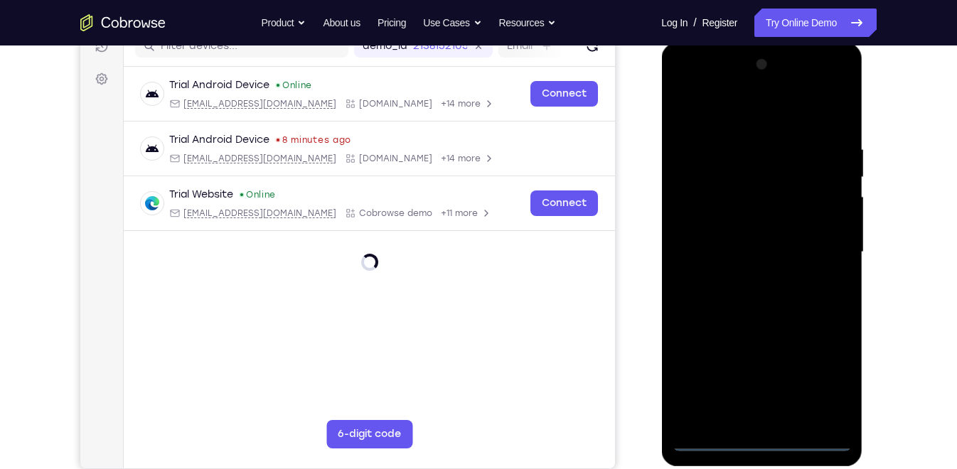
click at [764, 436] on div at bounding box center [761, 252] width 179 height 398
click at [762, 441] on div at bounding box center [761, 252] width 179 height 398
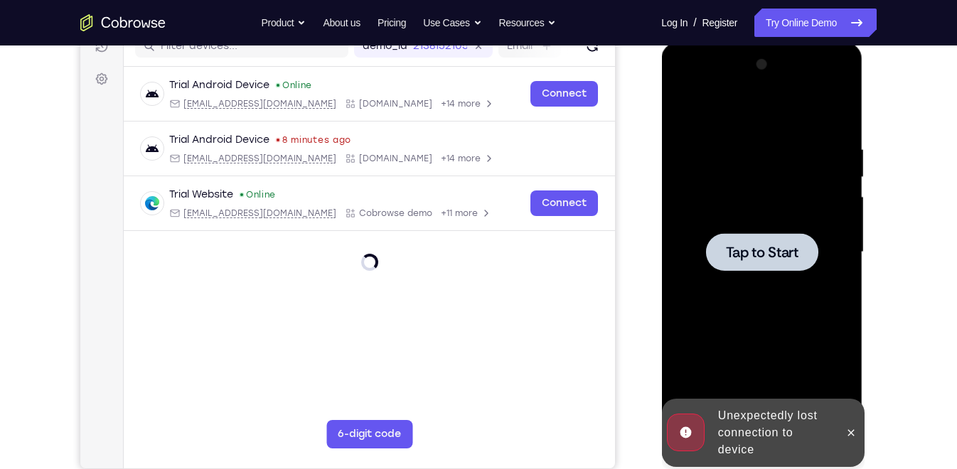
click at [776, 264] on div at bounding box center [761, 252] width 112 height 38
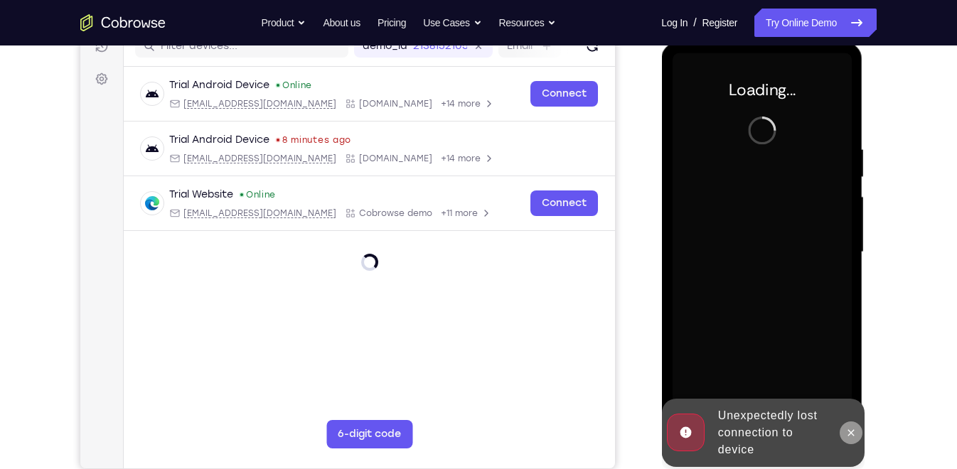
click at [848, 428] on icon at bounding box center [849, 432] width 11 height 11
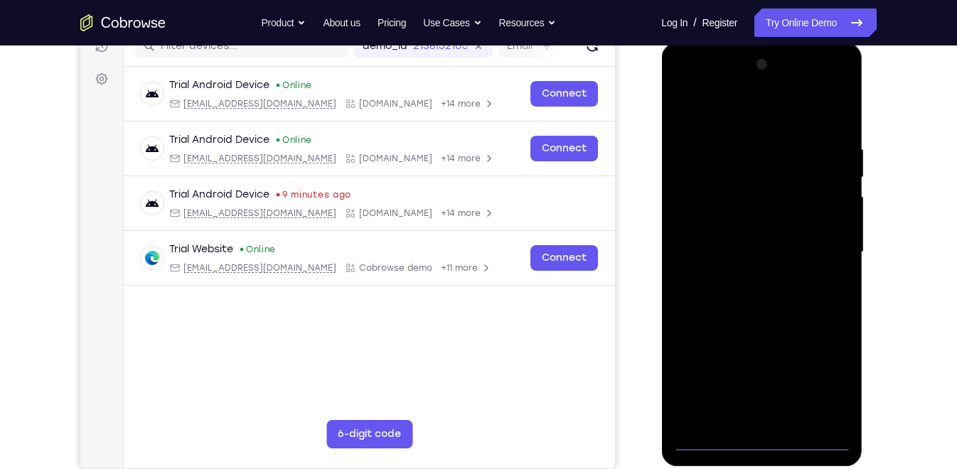
scroll to position [193, 0]
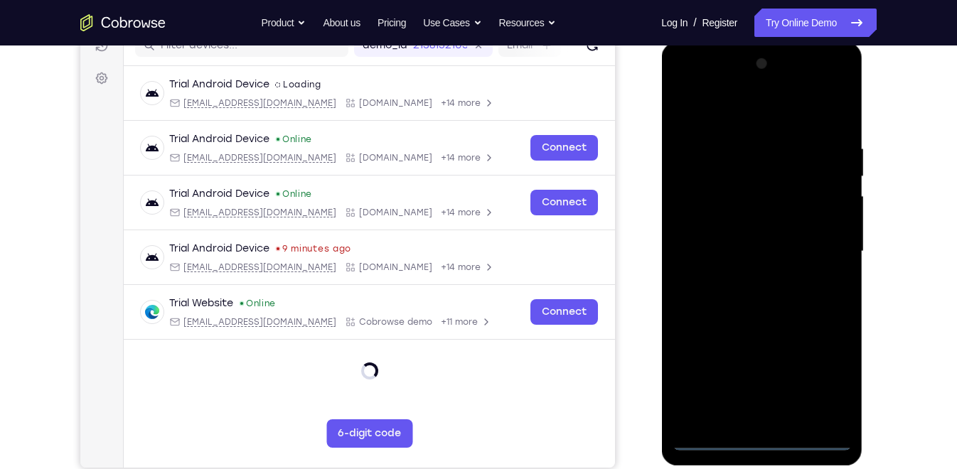
click at [762, 444] on div at bounding box center [761, 252] width 179 height 398
click at [827, 361] on div at bounding box center [761, 252] width 179 height 398
drag, startPoint x: 827, startPoint y: 368, endPoint x: 814, endPoint y: 382, distance: 19.1
click at [814, 382] on div at bounding box center [761, 252] width 179 height 398
click at [749, 100] on div at bounding box center [761, 252] width 179 height 398
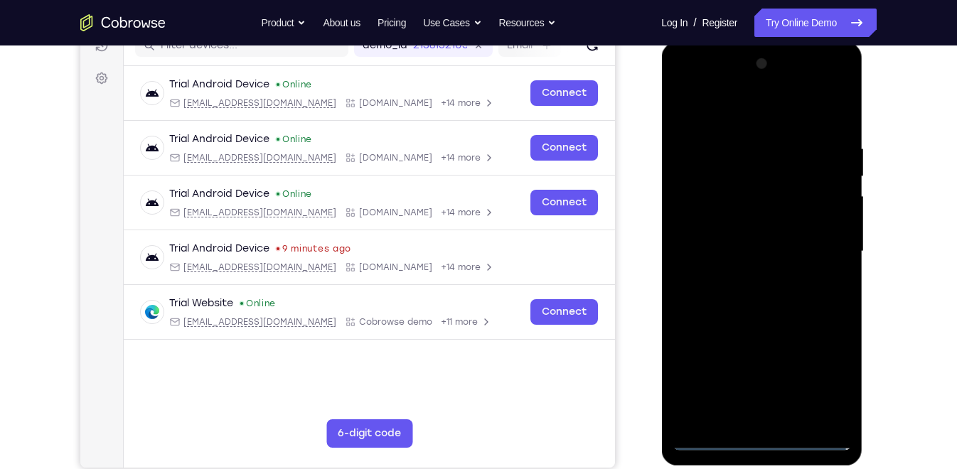
click at [744, 107] on div at bounding box center [761, 252] width 179 height 398
click at [817, 250] on div at bounding box center [761, 252] width 179 height 398
click at [747, 277] on div at bounding box center [761, 252] width 179 height 398
click at [719, 244] on div at bounding box center [761, 252] width 179 height 398
click at [711, 215] on div at bounding box center [761, 252] width 179 height 398
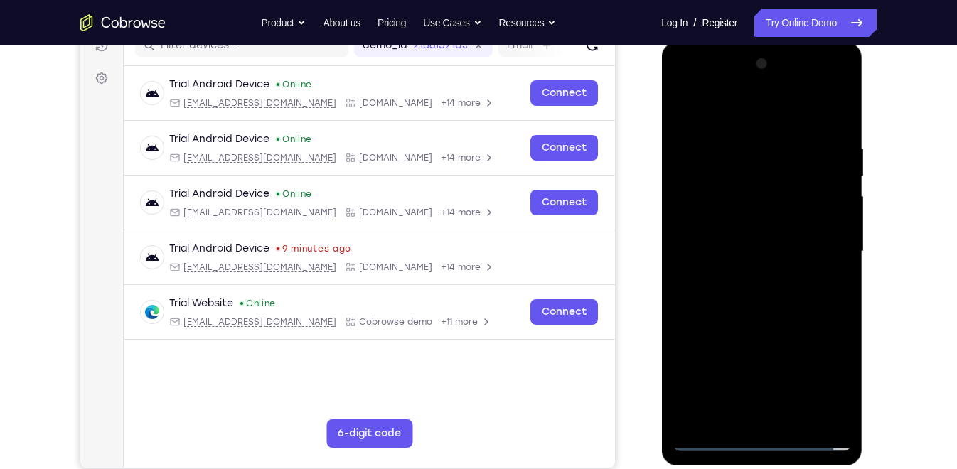
click at [723, 150] on div at bounding box center [761, 252] width 179 height 398
click at [709, 292] on div at bounding box center [761, 252] width 179 height 398
click at [837, 137] on div at bounding box center [761, 252] width 179 height 398
click at [741, 146] on div at bounding box center [761, 252] width 179 height 398
click at [831, 257] on div at bounding box center [761, 252] width 179 height 398
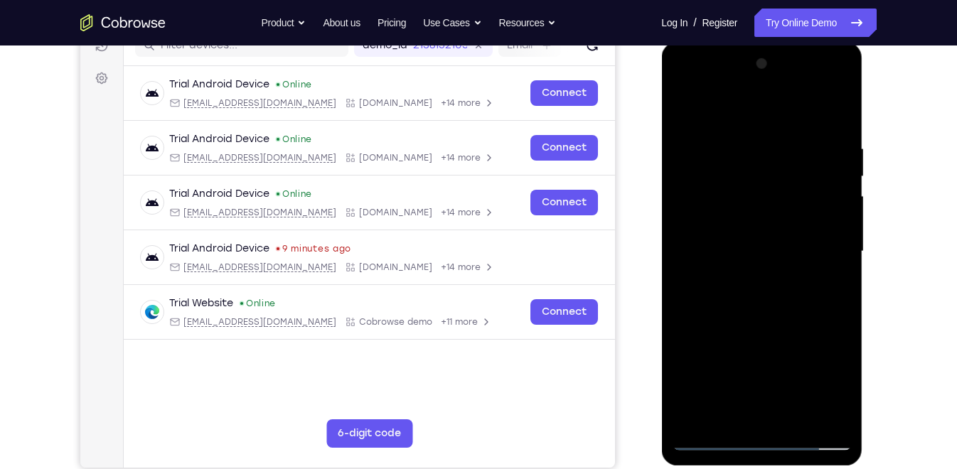
click at [831, 238] on div at bounding box center [761, 252] width 179 height 398
drag, startPoint x: 833, startPoint y: 223, endPoint x: 779, endPoint y: 228, distance: 54.3
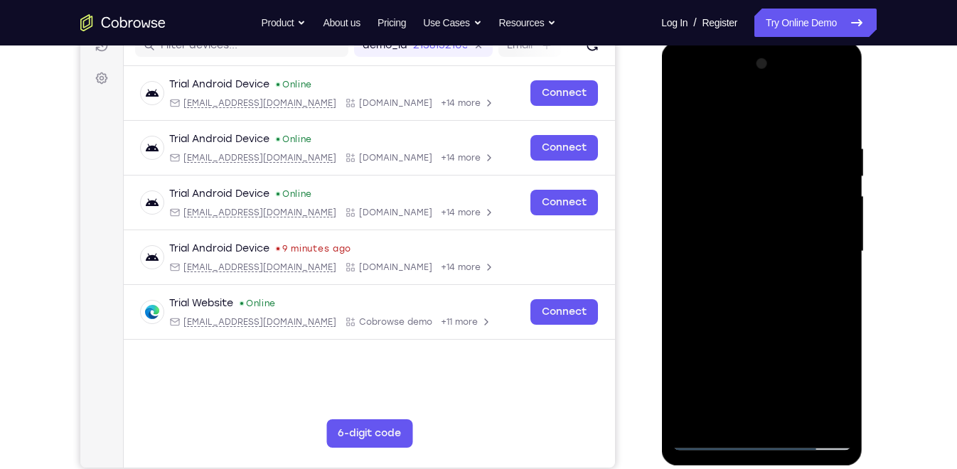
click at [779, 228] on div at bounding box center [761, 252] width 179 height 398
click at [825, 227] on div at bounding box center [761, 252] width 179 height 398
click at [825, 224] on div at bounding box center [761, 252] width 179 height 398
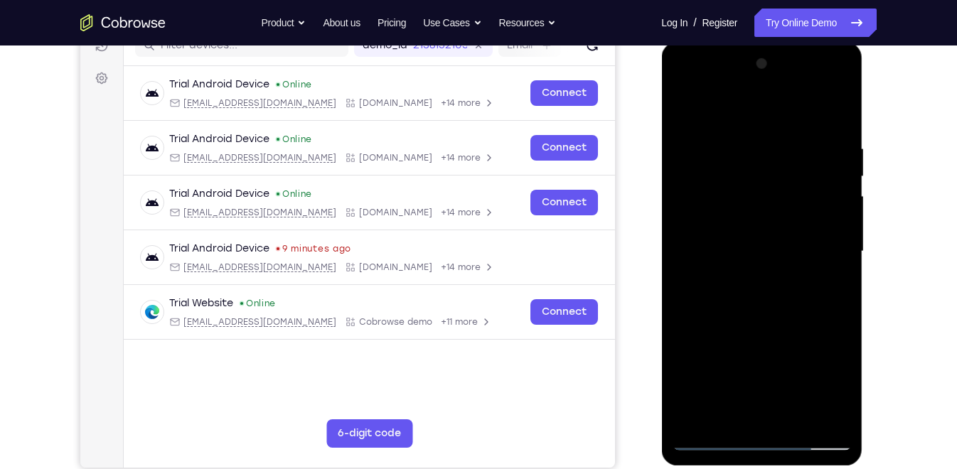
drag, startPoint x: 825, startPoint y: 224, endPoint x: 777, endPoint y: 227, distance: 48.4
click at [777, 227] on div at bounding box center [761, 252] width 179 height 398
click at [839, 253] on div at bounding box center [761, 252] width 179 height 398
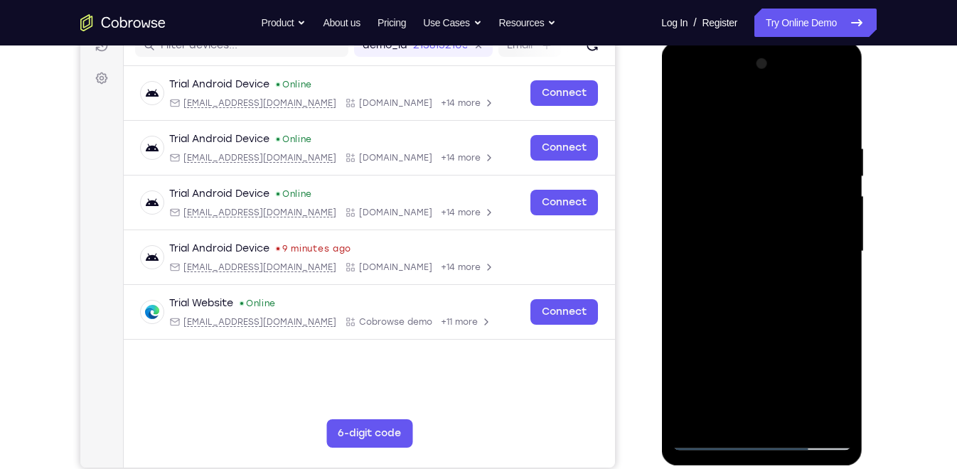
click at [839, 253] on div at bounding box center [761, 252] width 179 height 398
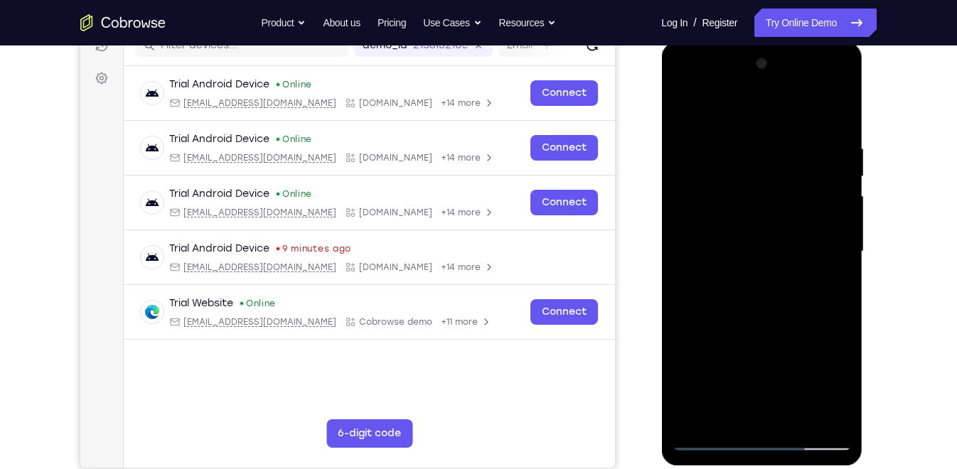
click at [839, 253] on div at bounding box center [761, 252] width 179 height 398
drag, startPoint x: 839, startPoint y: 253, endPoint x: 756, endPoint y: 257, distance: 82.6
click at [756, 257] on div at bounding box center [761, 252] width 179 height 398
drag, startPoint x: 830, startPoint y: 272, endPoint x: 760, endPoint y: 275, distance: 70.5
click at [760, 275] on div at bounding box center [761, 252] width 179 height 398
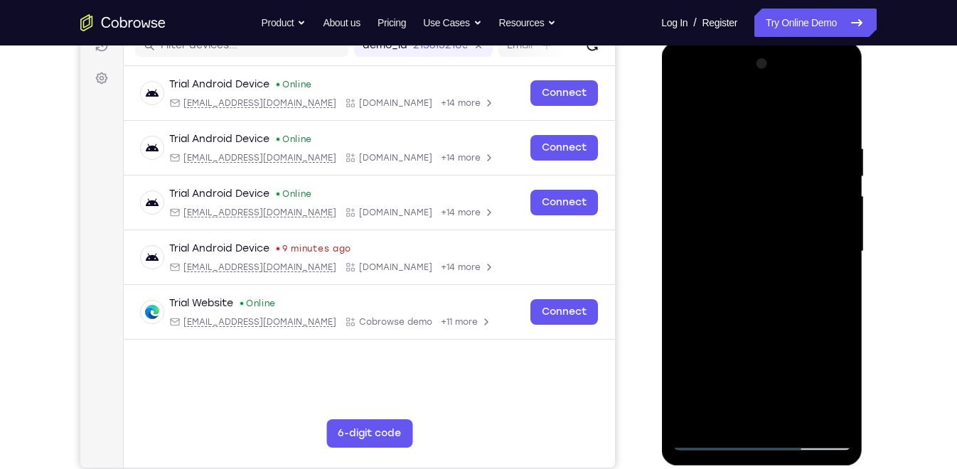
drag, startPoint x: 827, startPoint y: 271, endPoint x: 739, endPoint y: 272, distance: 88.1
click at [739, 272] on div at bounding box center [761, 252] width 179 height 398
drag, startPoint x: 823, startPoint y: 231, endPoint x: 730, endPoint y: 239, distance: 93.4
click at [730, 239] on div at bounding box center [761, 252] width 179 height 398
drag, startPoint x: 820, startPoint y: 222, endPoint x: 736, endPoint y: 227, distance: 84.7
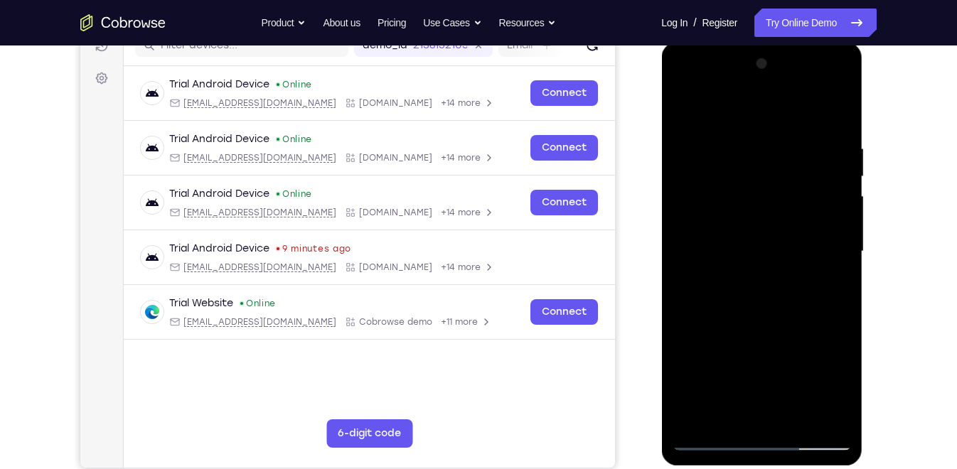
click at [736, 227] on div at bounding box center [761, 252] width 179 height 398
click at [820, 227] on div at bounding box center [761, 252] width 179 height 398
click at [834, 157] on div at bounding box center [761, 252] width 179 height 398
click at [835, 121] on div at bounding box center [761, 252] width 179 height 398
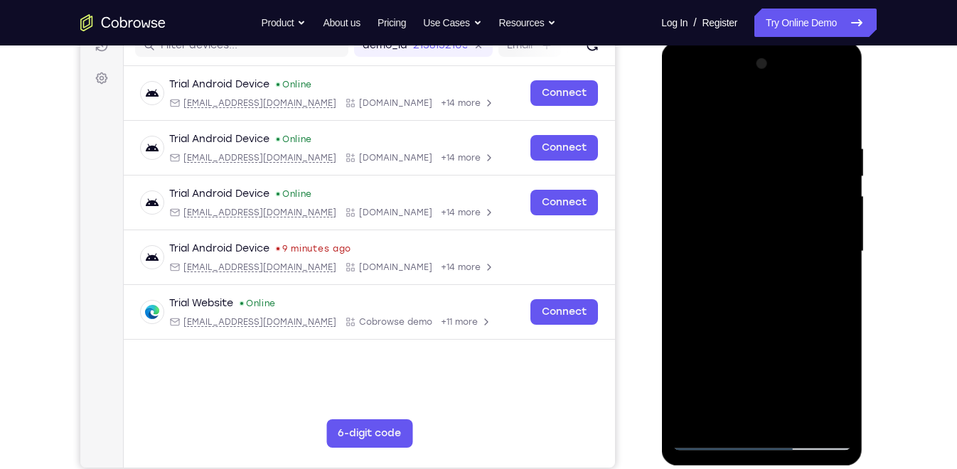
click at [835, 318] on div at bounding box center [761, 252] width 179 height 398
drag, startPoint x: 835, startPoint y: 318, endPoint x: 834, endPoint y: 277, distance: 42.0
click at [834, 277] on div at bounding box center [761, 252] width 179 height 398
click at [803, 420] on div at bounding box center [761, 252] width 179 height 398
click at [761, 327] on div at bounding box center [761, 252] width 179 height 398
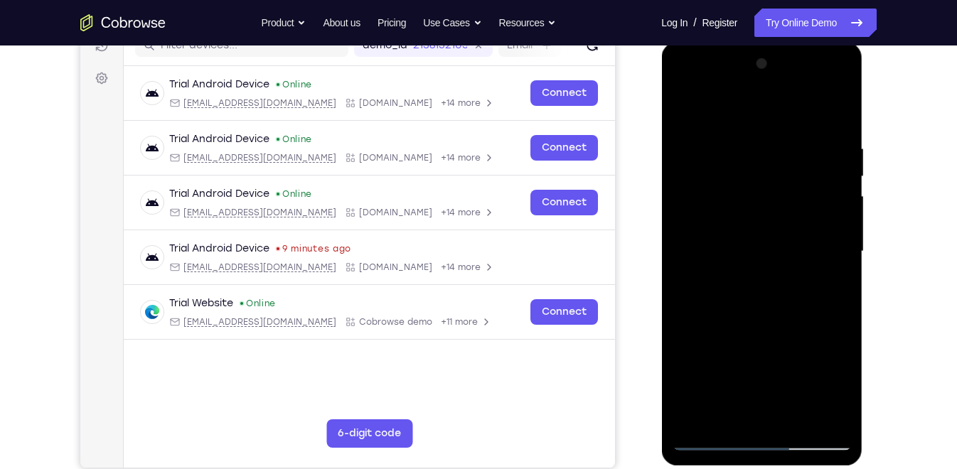
click at [769, 310] on div at bounding box center [761, 252] width 179 height 398
click at [825, 285] on div at bounding box center [761, 252] width 179 height 398
click at [685, 115] on div at bounding box center [761, 252] width 179 height 398
drag, startPoint x: 740, startPoint y: 368, endPoint x: 752, endPoint y: 302, distance: 66.5
click at [752, 302] on div at bounding box center [761, 252] width 179 height 398
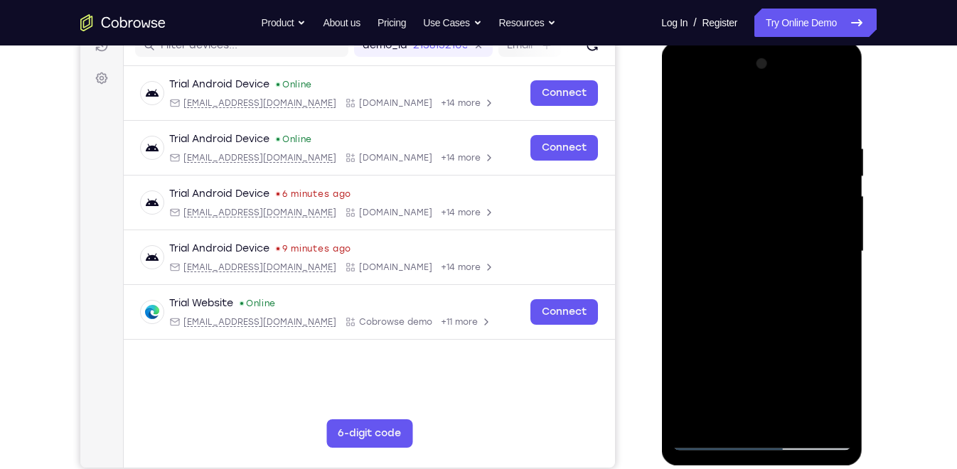
drag, startPoint x: 747, startPoint y: 375, endPoint x: 758, endPoint y: 328, distance: 47.6
click at [758, 328] on div at bounding box center [761, 252] width 179 height 398
click at [713, 441] on div at bounding box center [761, 252] width 179 height 398
click at [758, 374] on div at bounding box center [761, 252] width 179 height 398
click at [681, 115] on div at bounding box center [761, 252] width 179 height 398
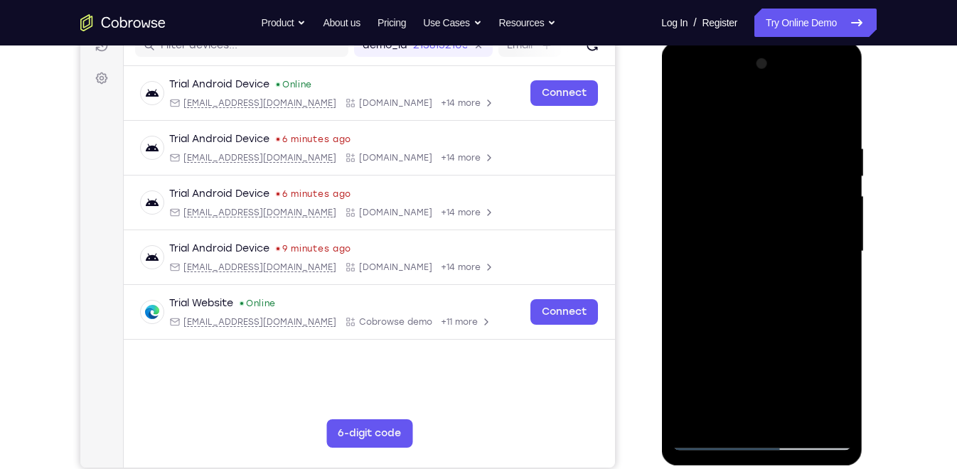
click at [681, 115] on div at bounding box center [761, 252] width 179 height 398
click at [699, 422] on div at bounding box center [761, 252] width 179 height 398
drag, startPoint x: 699, startPoint y: 422, endPoint x: 683, endPoint y: 260, distance: 162.9
click at [683, 260] on div at bounding box center [761, 252] width 179 height 398
drag, startPoint x: 722, startPoint y: 205, endPoint x: 724, endPoint y: 377, distance: 172.0
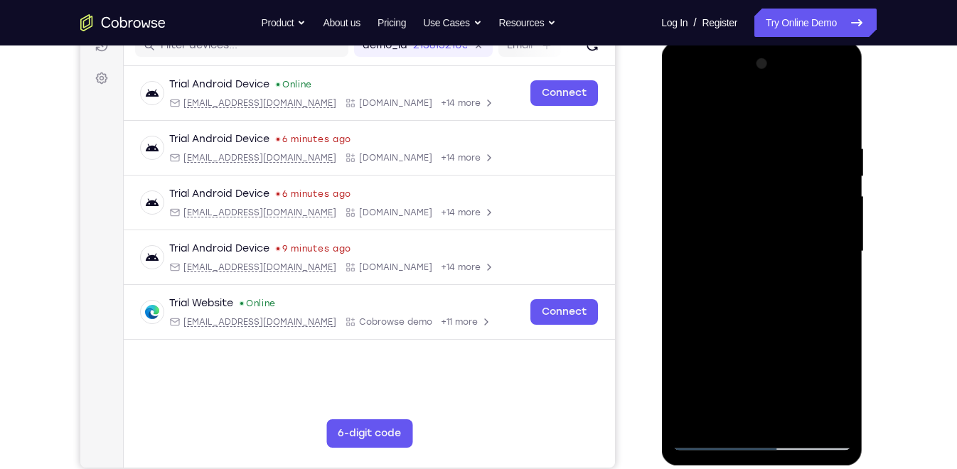
click at [724, 377] on div at bounding box center [761, 252] width 179 height 398
click at [741, 144] on div at bounding box center [761, 252] width 179 height 398
click at [830, 213] on div at bounding box center [761, 252] width 179 height 398
click at [836, 217] on div at bounding box center [761, 252] width 179 height 398
click at [841, 415] on div at bounding box center [761, 252] width 179 height 398
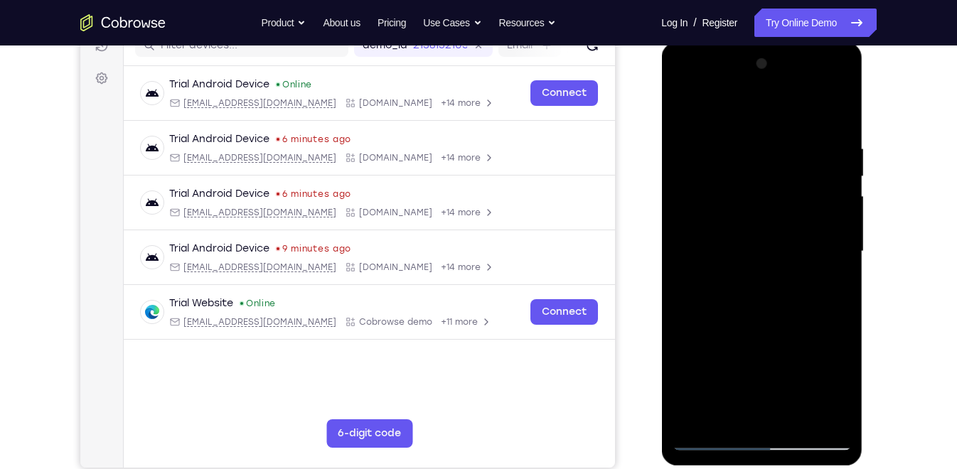
click at [834, 115] on div at bounding box center [761, 252] width 179 height 398
click at [841, 110] on div at bounding box center [761, 252] width 179 height 398
drag, startPoint x: 790, startPoint y: 313, endPoint x: 800, endPoint y: 247, distance: 66.0
click at [800, 247] on div at bounding box center [761, 252] width 179 height 398
drag, startPoint x: 784, startPoint y: 326, endPoint x: 791, endPoint y: 267, distance: 59.4
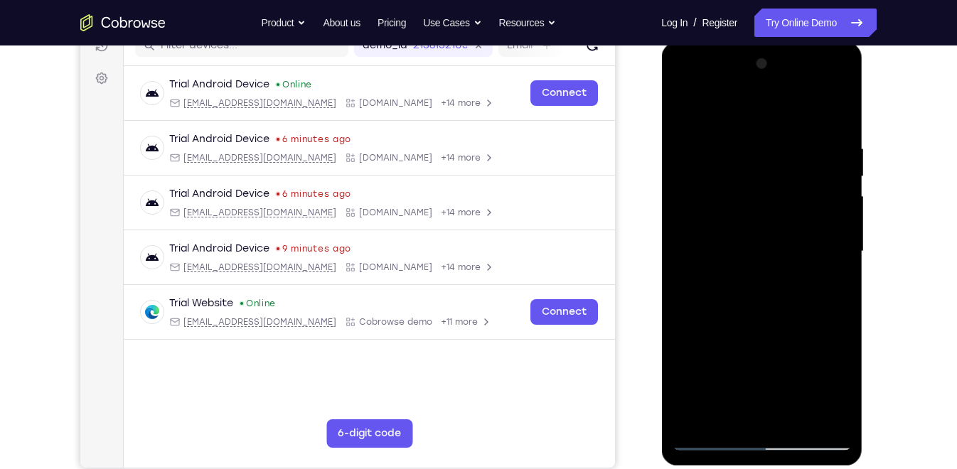
click at [791, 267] on div at bounding box center [761, 252] width 179 height 398
click at [693, 240] on div at bounding box center [761, 252] width 179 height 398
drag, startPoint x: 737, startPoint y: 187, endPoint x: 734, endPoint y: 289, distance: 101.7
click at [734, 289] on div at bounding box center [761, 252] width 179 height 398
click at [684, 104] on div at bounding box center [761, 252] width 179 height 398
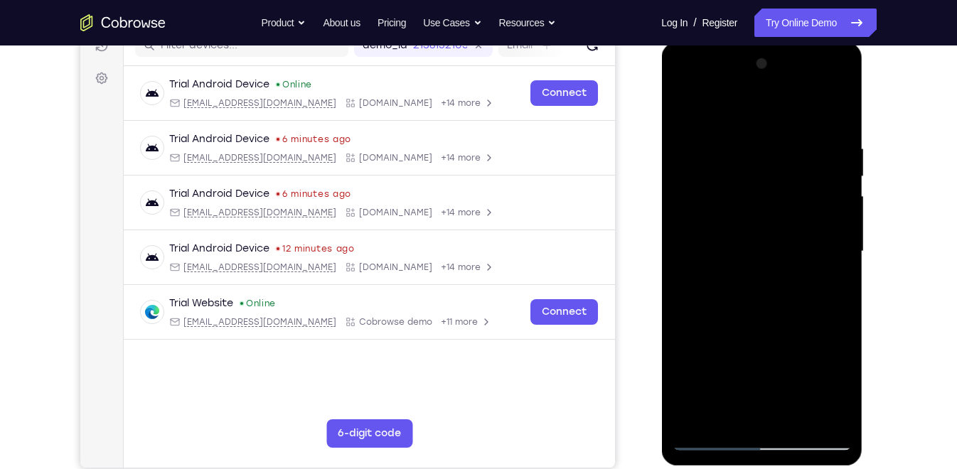
drag, startPoint x: 768, startPoint y: 361, endPoint x: 778, endPoint y: 277, distance: 84.5
click at [778, 277] on div at bounding box center [761, 252] width 179 height 398
drag, startPoint x: 767, startPoint y: 349, endPoint x: 773, endPoint y: 285, distance: 64.3
click at [773, 285] on div at bounding box center [761, 252] width 179 height 398
click at [704, 412] on div at bounding box center [761, 252] width 179 height 398
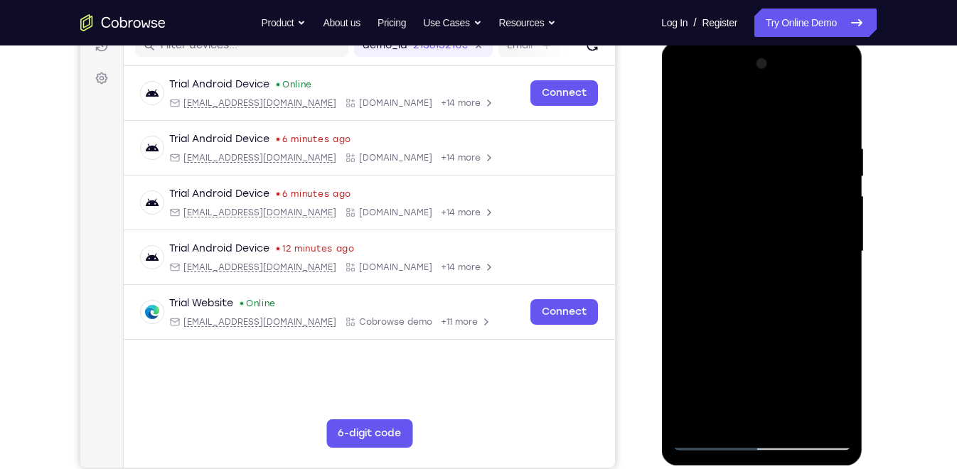
click at [704, 412] on div at bounding box center [761, 252] width 179 height 398
drag, startPoint x: 779, startPoint y: 203, endPoint x: 783, endPoint y: 294, distance: 91.1
click at [783, 294] on div at bounding box center [761, 252] width 179 height 398
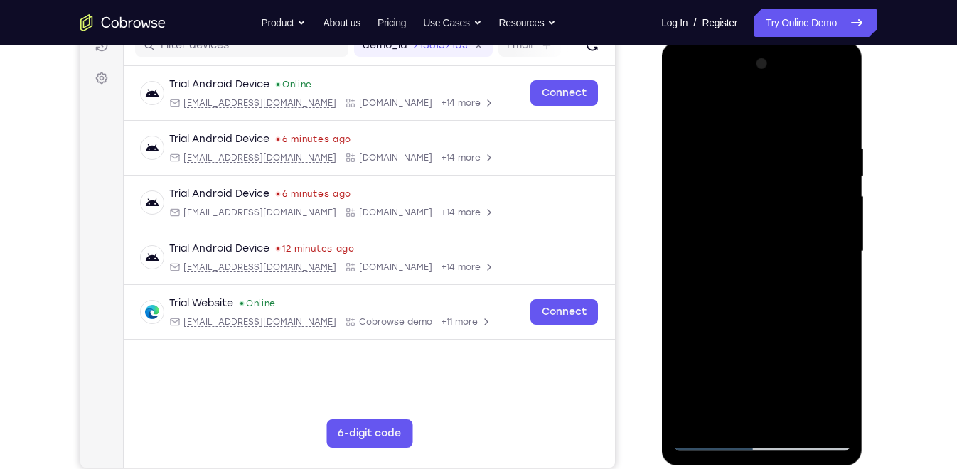
click at [791, 155] on div at bounding box center [761, 252] width 179 height 398
drag, startPoint x: 712, startPoint y: 267, endPoint x: 811, endPoint y: 256, distance: 100.2
click at [811, 256] on div at bounding box center [761, 252] width 179 height 398
drag, startPoint x: 835, startPoint y: 262, endPoint x: 734, endPoint y: 267, distance: 100.3
click at [734, 267] on div at bounding box center [761, 252] width 179 height 398
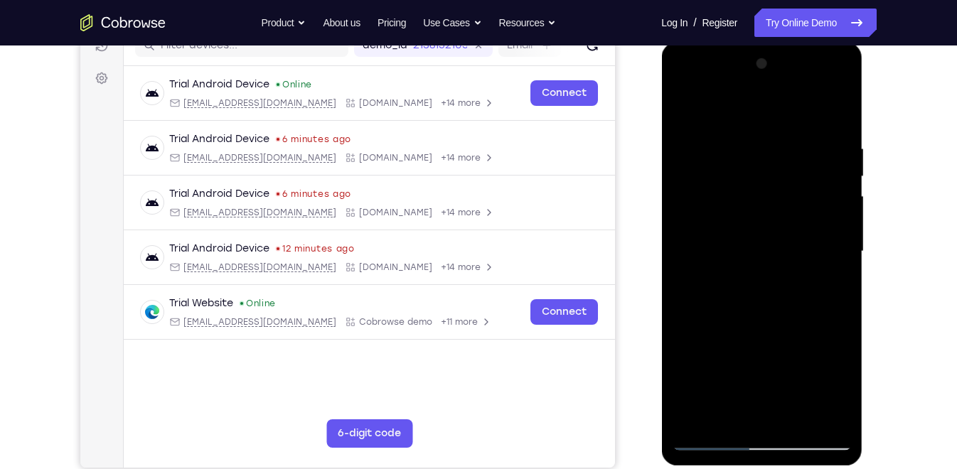
drag, startPoint x: 807, startPoint y: 269, endPoint x: 678, endPoint y: 269, distance: 128.7
click at [678, 269] on div at bounding box center [761, 252] width 179 height 398
drag, startPoint x: 835, startPoint y: 267, endPoint x: 778, endPoint y: 259, distance: 58.2
click at [778, 259] on div at bounding box center [761, 252] width 179 height 398
click at [837, 253] on div at bounding box center [761, 252] width 179 height 398
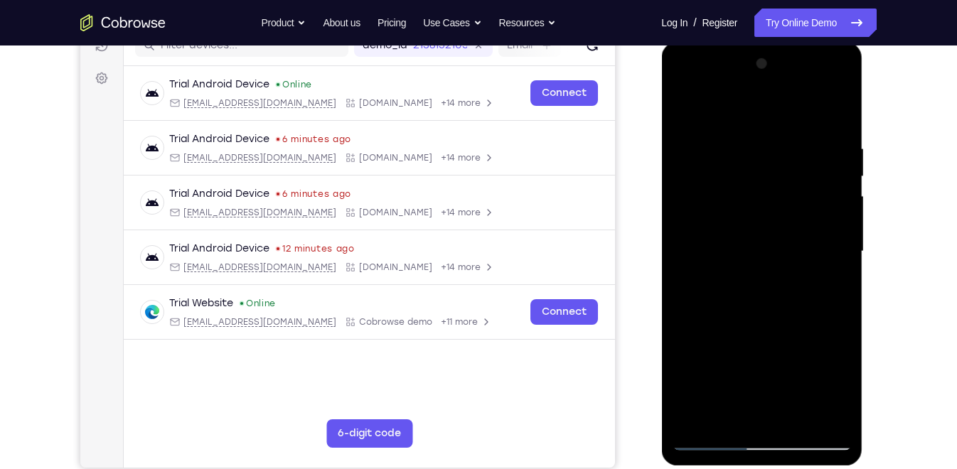
click at [834, 115] on div at bounding box center [761, 252] width 179 height 398
drag, startPoint x: 824, startPoint y: 141, endPoint x: 726, endPoint y: 158, distance: 98.9
click at [726, 158] on div at bounding box center [761, 252] width 179 height 398
click at [799, 286] on div at bounding box center [761, 252] width 179 height 398
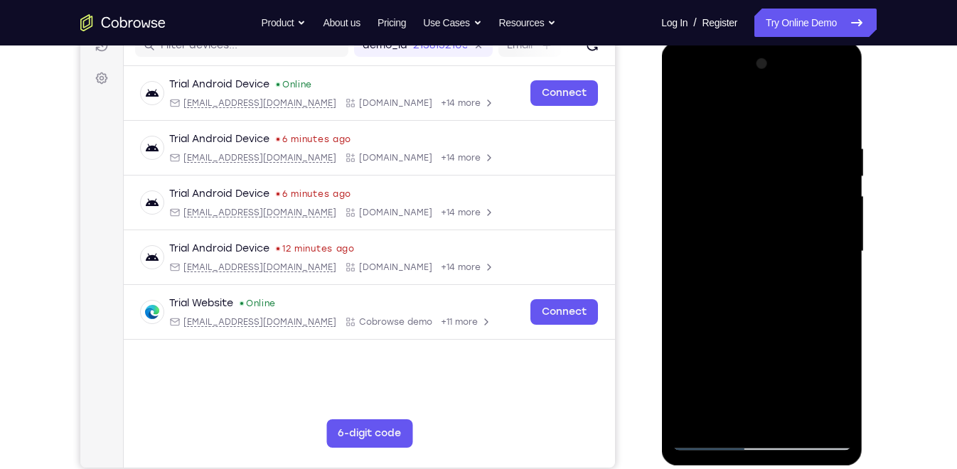
drag, startPoint x: 826, startPoint y: 147, endPoint x: 730, endPoint y: 145, distance: 96.0
click at [730, 145] on div at bounding box center [761, 252] width 179 height 398
drag, startPoint x: 818, startPoint y: 144, endPoint x: 750, endPoint y: 144, distance: 68.2
click at [750, 144] on div at bounding box center [761, 252] width 179 height 398
click at [721, 143] on div at bounding box center [761, 252] width 179 height 398
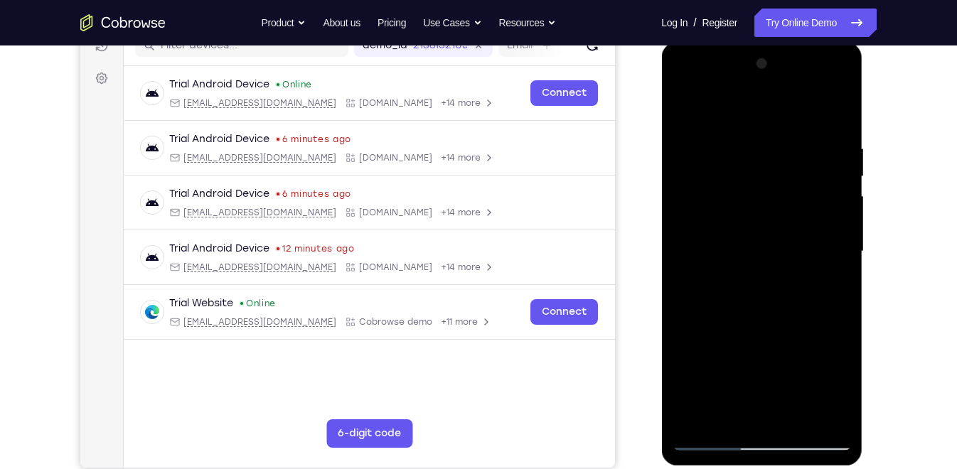
click at [834, 222] on div at bounding box center [761, 252] width 179 height 398
click at [844, 236] on div at bounding box center [761, 252] width 179 height 398
click at [845, 237] on div at bounding box center [761, 252] width 179 height 398
click at [842, 208] on div at bounding box center [761, 252] width 179 height 398
click at [842, 212] on div at bounding box center [761, 252] width 179 height 398
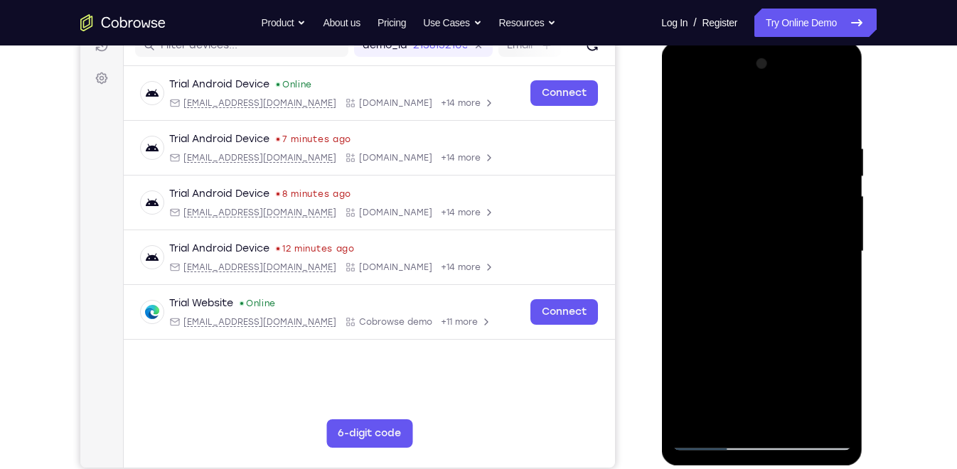
click at [842, 212] on div at bounding box center [761, 252] width 179 height 398
click at [836, 222] on div at bounding box center [761, 252] width 179 height 398
click at [837, 117] on div at bounding box center [761, 252] width 179 height 398
